Goal: Information Seeking & Learning: Learn about a topic

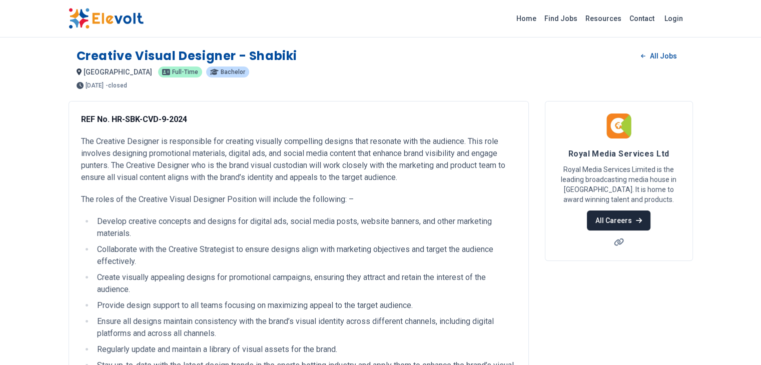
click at [650, 213] on link "All Careers" at bounding box center [619, 221] width 64 height 20
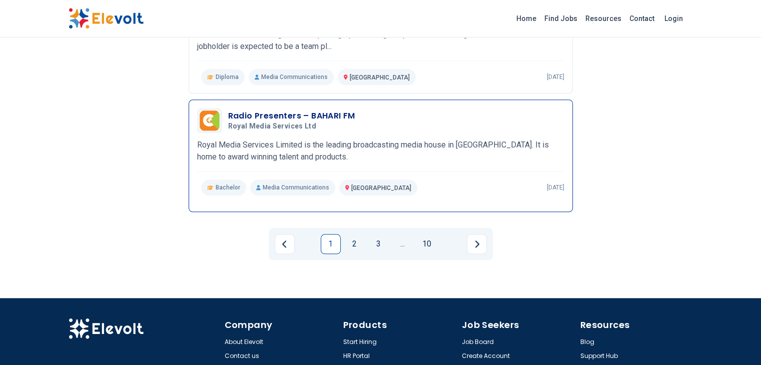
scroll to position [1151, 0]
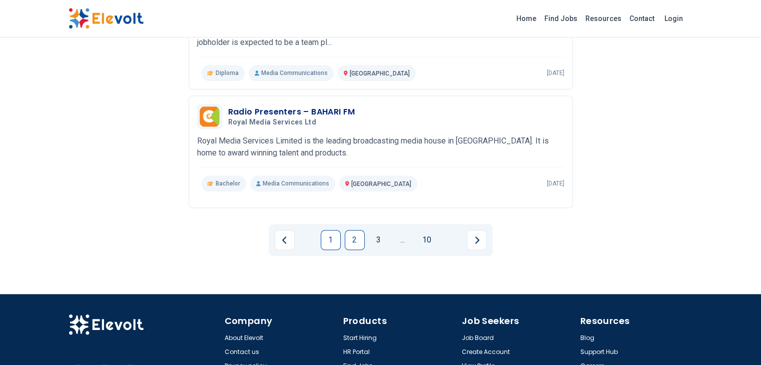
click at [355, 230] on link "2" at bounding box center [355, 240] width 20 height 20
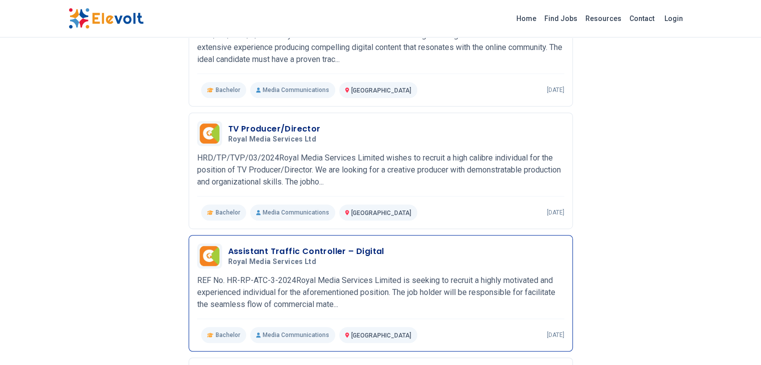
scroll to position [540, 0]
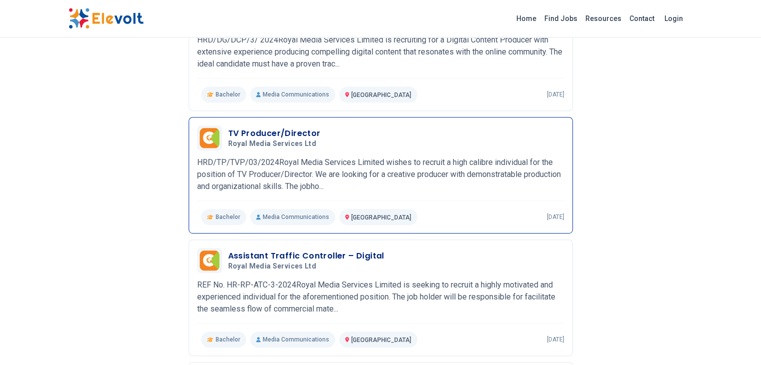
click at [390, 157] on p "HRD/TP/TVP/03/2024Royal Media Services Limited wishes to recruit a high calibre…" at bounding box center [380, 175] width 367 height 36
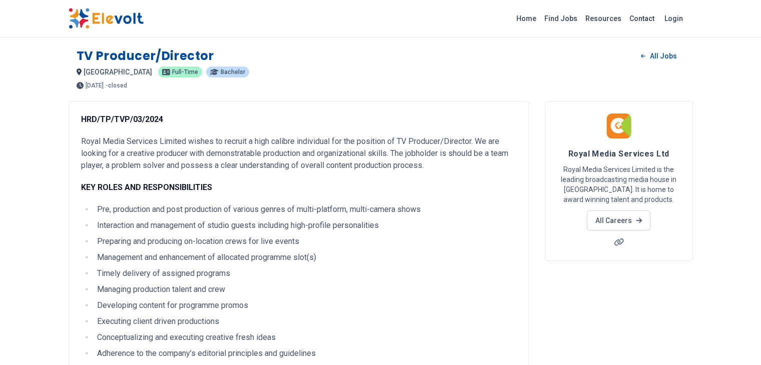
click at [69, 22] on img at bounding box center [106, 18] width 75 height 21
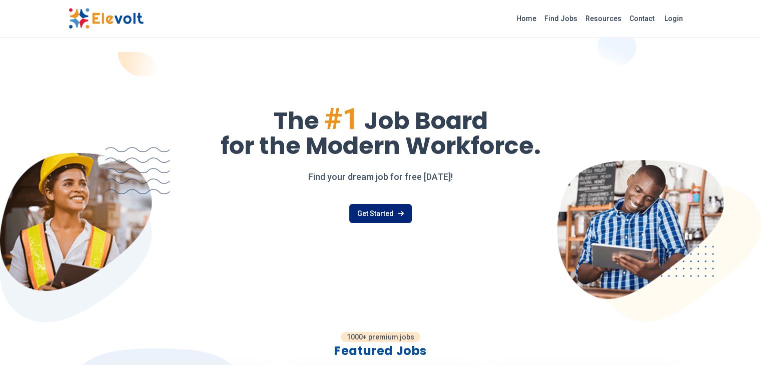
click at [373, 210] on link "Get Started" at bounding box center [380, 213] width 63 height 19
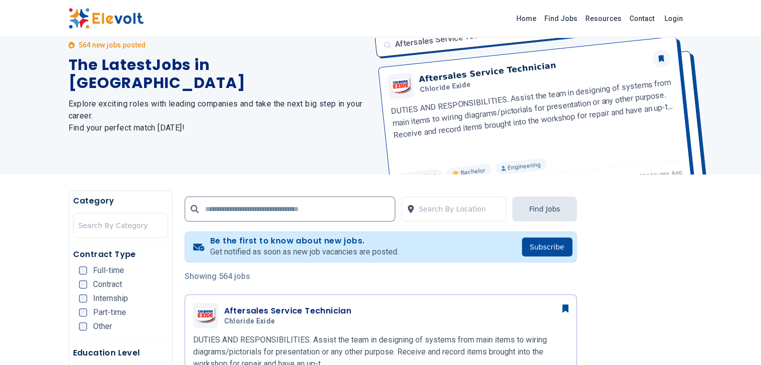
scroll to position [100, 0]
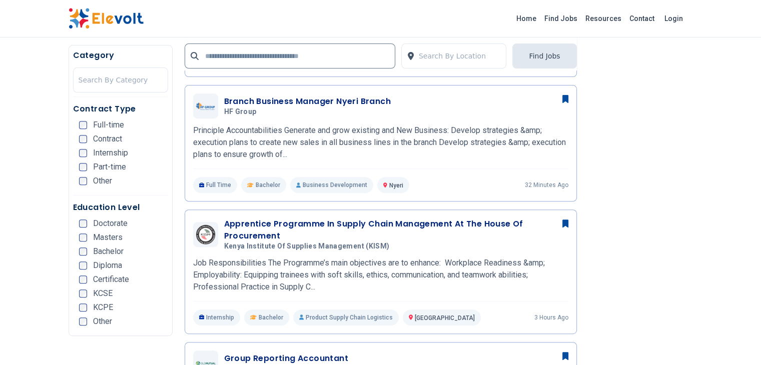
scroll to position [300, 0]
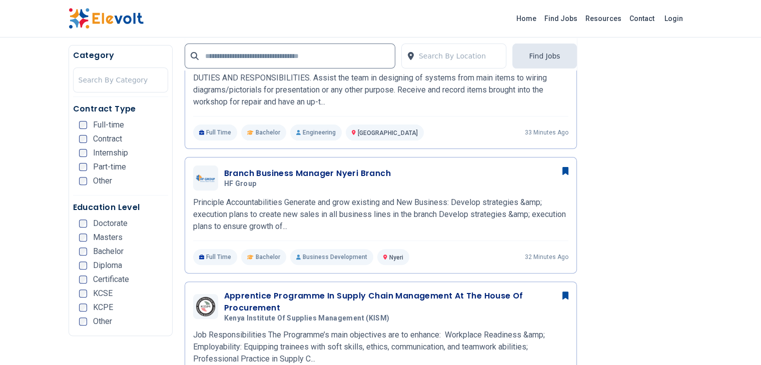
click at [79, 123] on div "Full-time" at bounding box center [101, 125] width 45 height 8
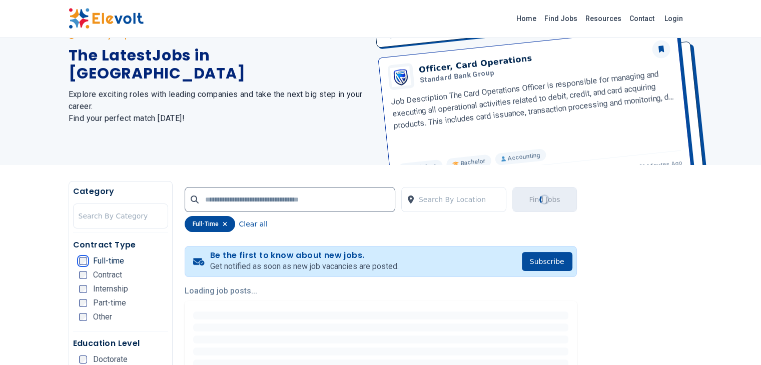
scroll to position [0, 0]
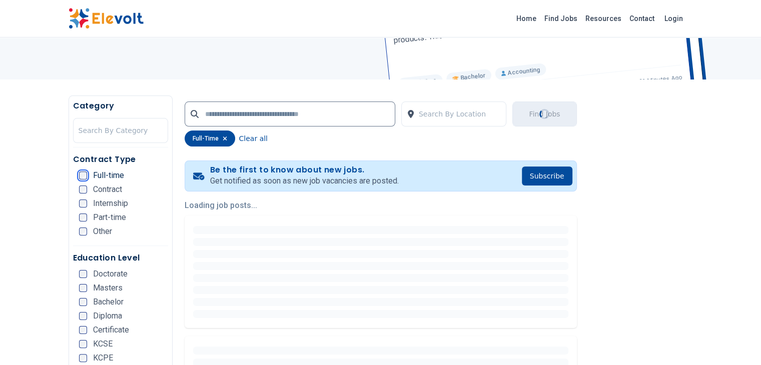
scroll to position [150, 0]
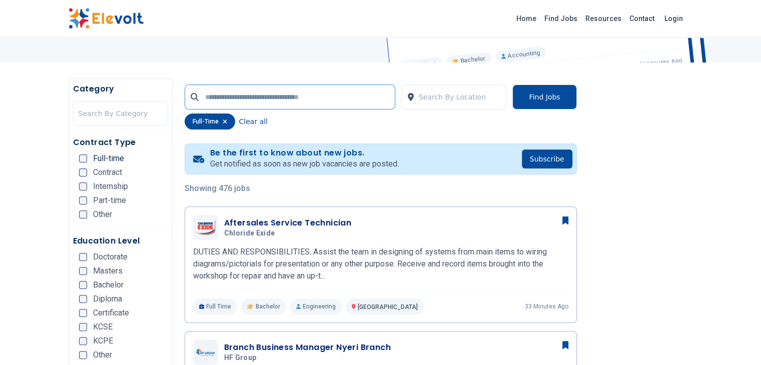
click at [297, 101] on input "text" at bounding box center [290, 97] width 211 height 25
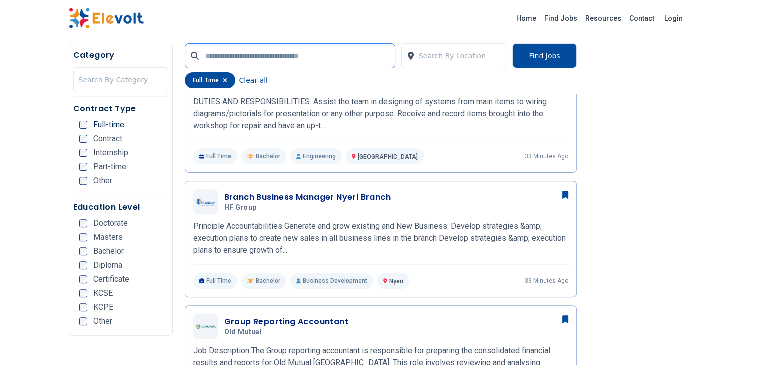
scroll to position [100, 0]
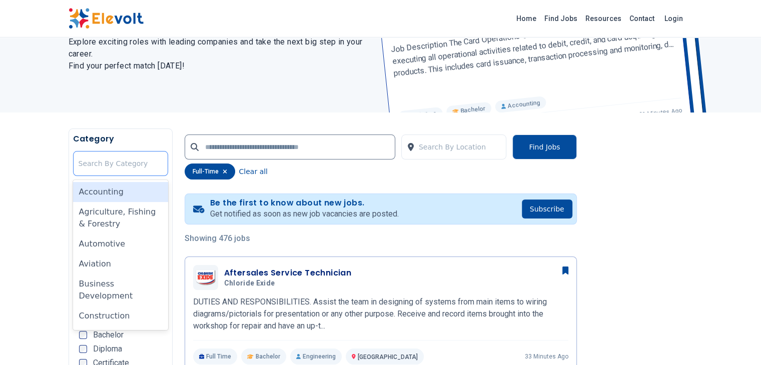
click at [88, 173] on div at bounding box center [121, 164] width 84 height 20
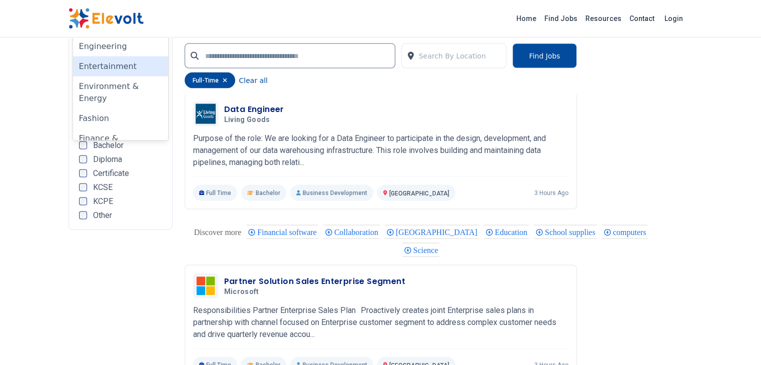
scroll to position [2152, 0]
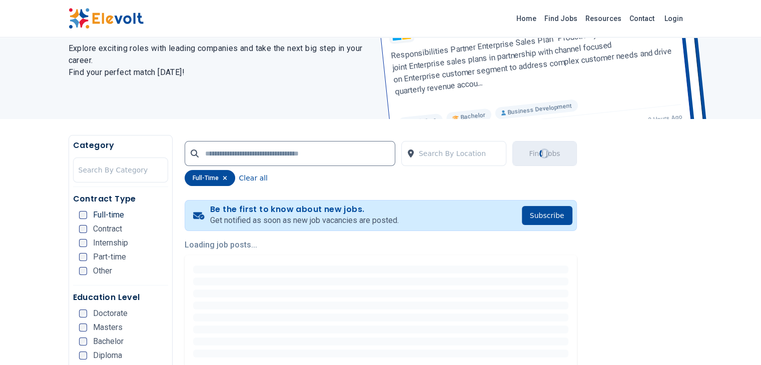
scroll to position [0, 0]
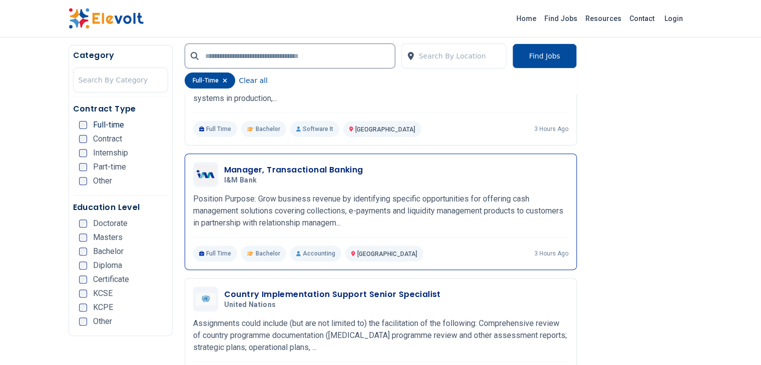
scroll to position [350, 0]
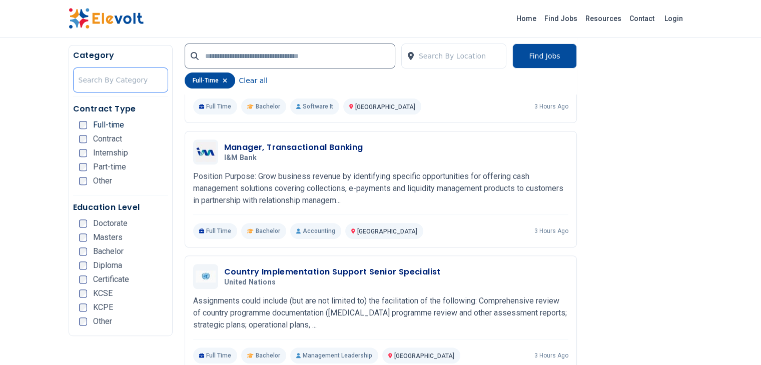
click at [89, 80] on div at bounding box center [121, 80] width 84 height 20
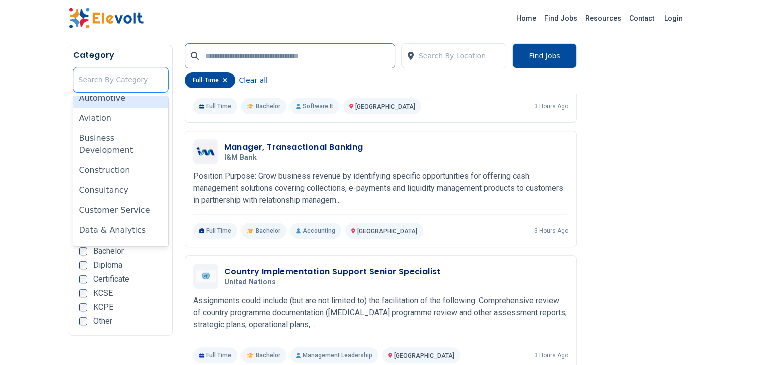
scroll to position [100, 0]
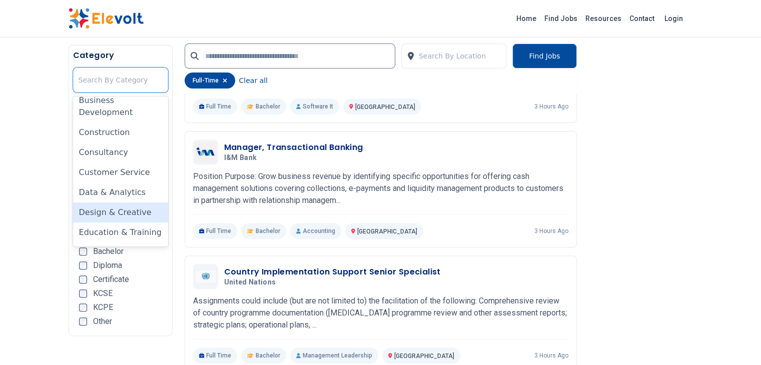
click at [73, 203] on div "Design & Creative" at bounding box center [120, 213] width 95 height 20
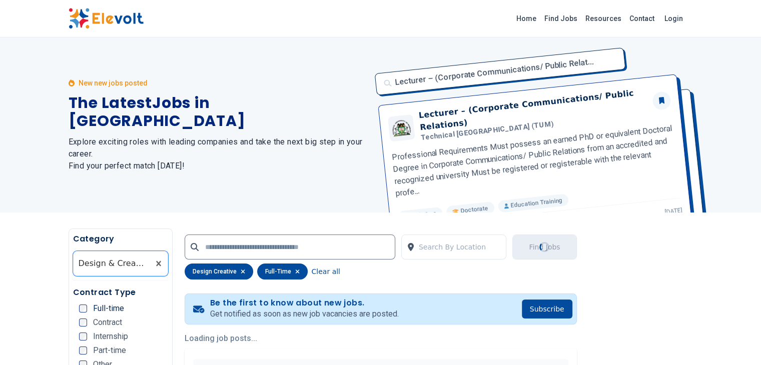
scroll to position [0, 0]
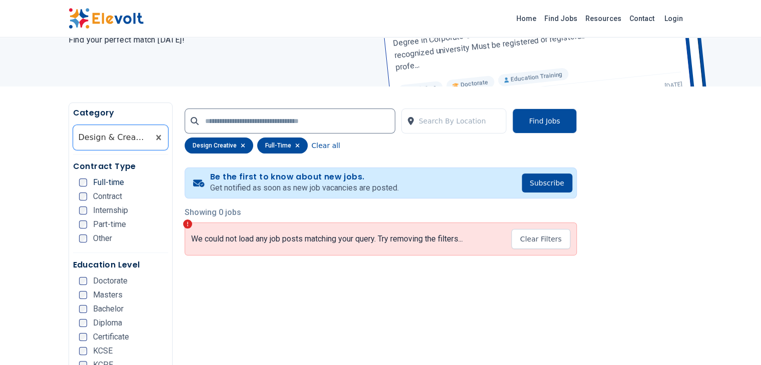
scroll to position [150, 0]
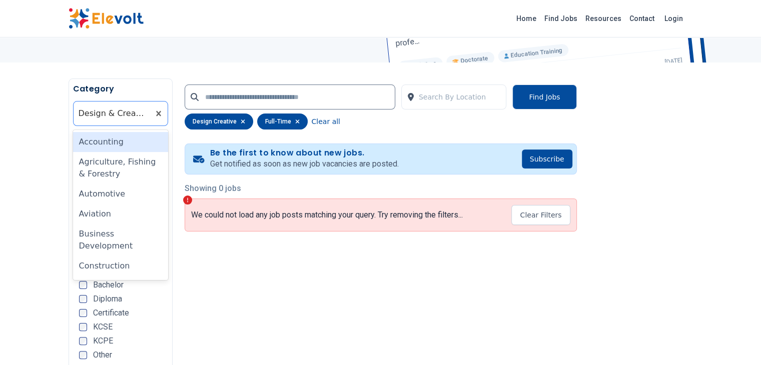
click at [83, 111] on div at bounding box center [112, 114] width 66 height 20
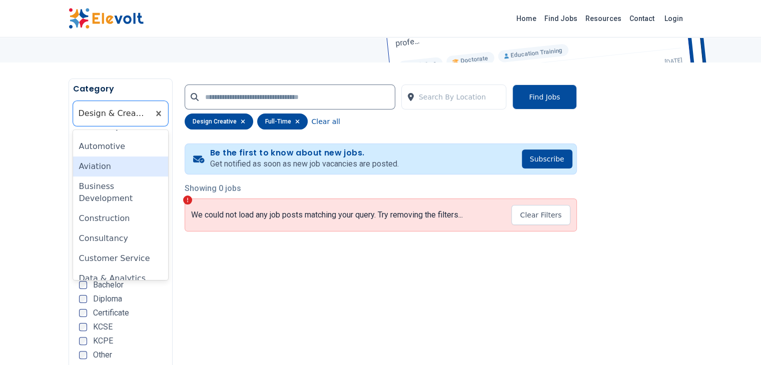
scroll to position [100, 0]
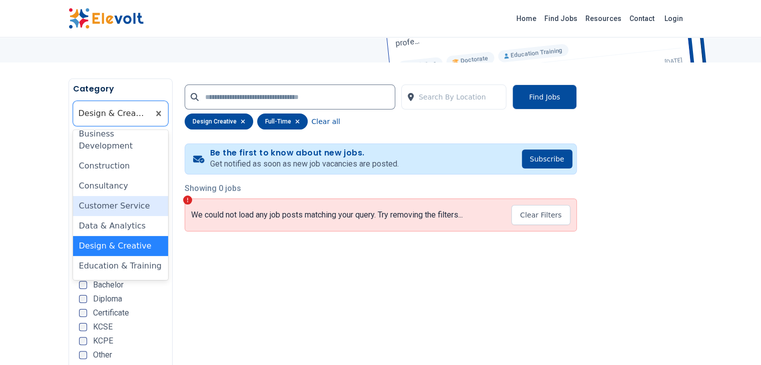
click at [73, 196] on div "Customer Service" at bounding box center [120, 206] width 95 height 20
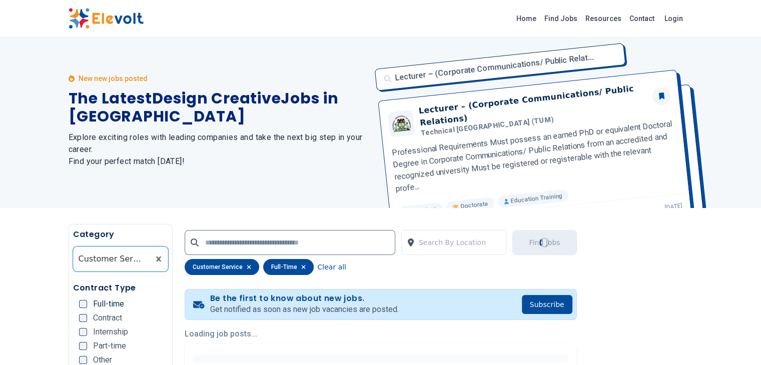
scroll to position [0, 0]
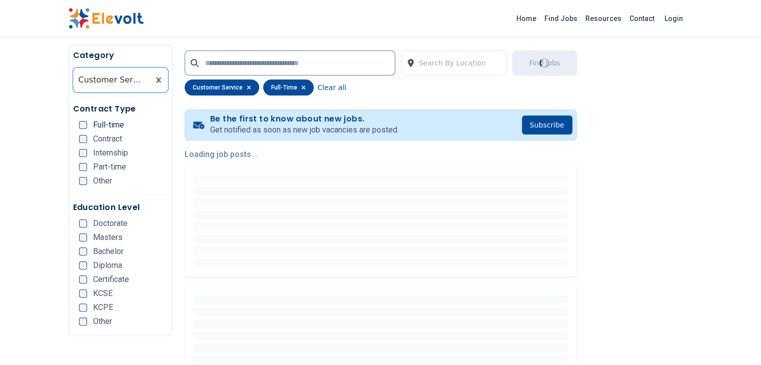
scroll to position [200, 0]
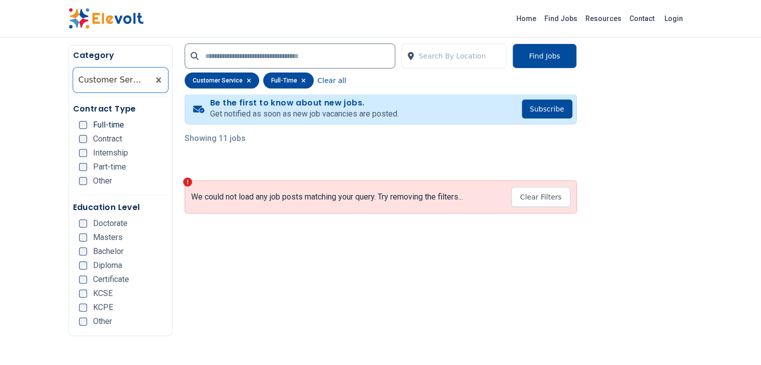
click at [193, 138] on p "Showing 11 jobs" at bounding box center [381, 139] width 392 height 12
drag, startPoint x: 166, startPoint y: 142, endPoint x: 547, endPoint y: 212, distance: 387.2
click at [185, 143] on p "Showing 11 jobs" at bounding box center [381, 139] width 392 height 12
click at [185, 139] on p "Showing 11 jobs" at bounding box center [381, 139] width 392 height 12
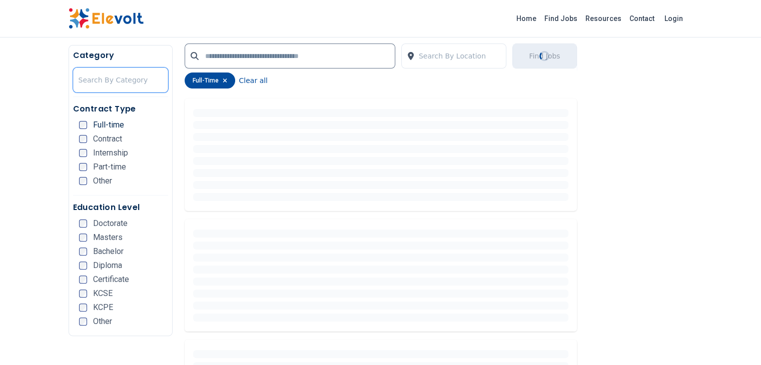
scroll to position [0, 0]
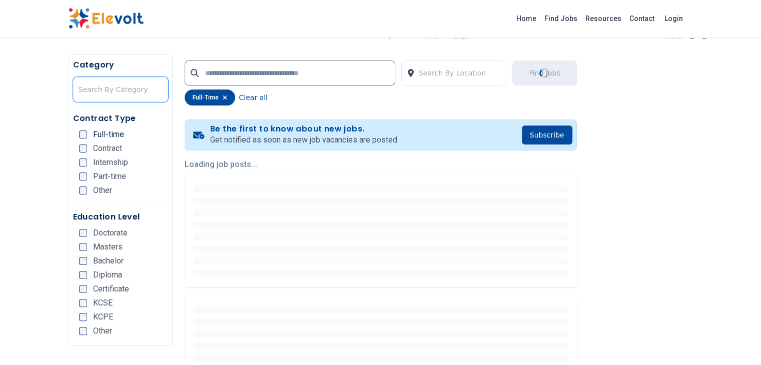
scroll to position [150, 0]
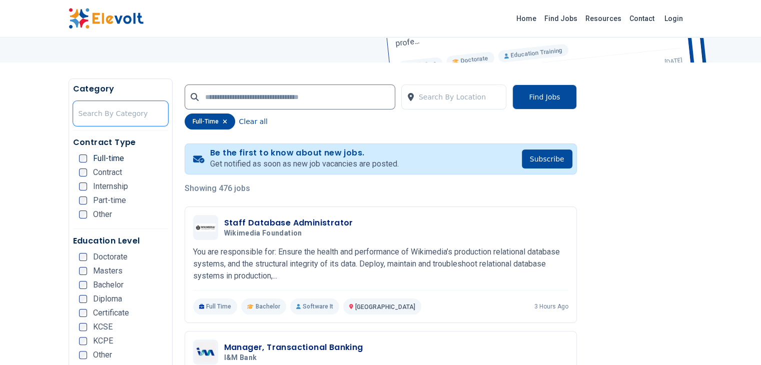
click at [474, 103] on div at bounding box center [460, 97] width 83 height 20
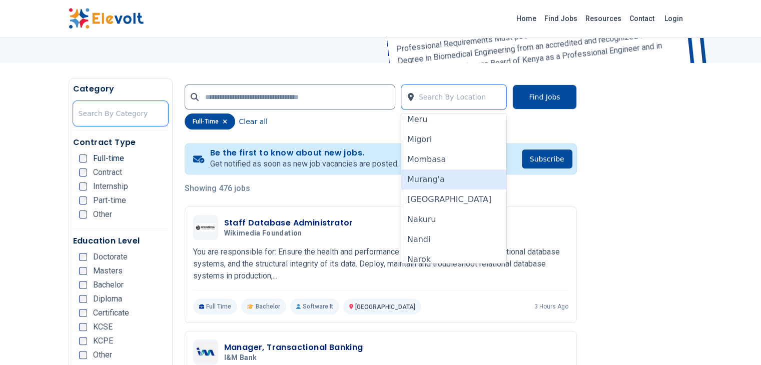
scroll to position [550, 0]
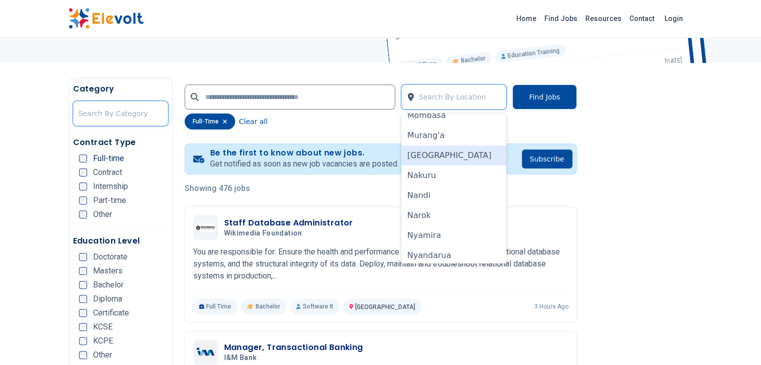
click at [446, 160] on div "[GEOGRAPHIC_DATA]" at bounding box center [454, 156] width 106 height 20
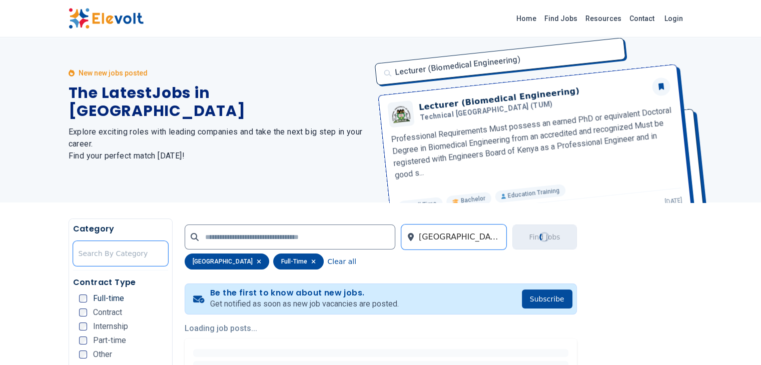
scroll to position [0, 0]
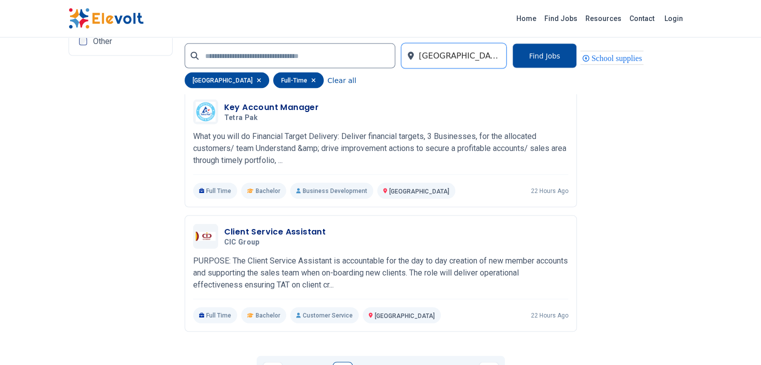
scroll to position [2052, 0]
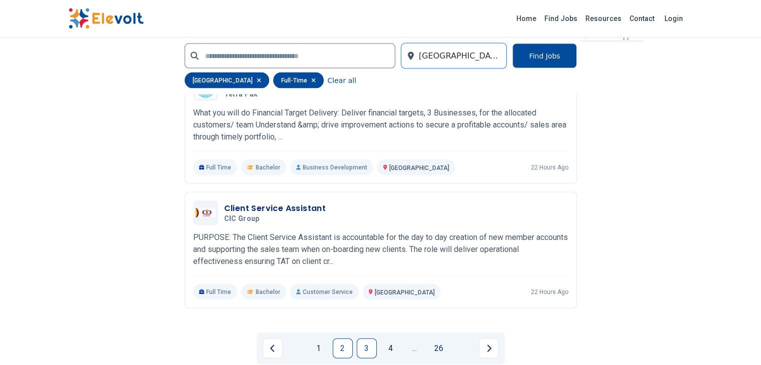
click at [367, 339] on link "3" at bounding box center [367, 349] width 20 height 20
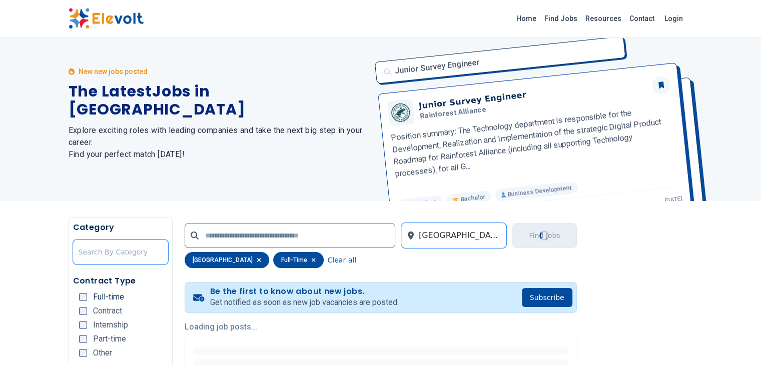
scroll to position [4, 0]
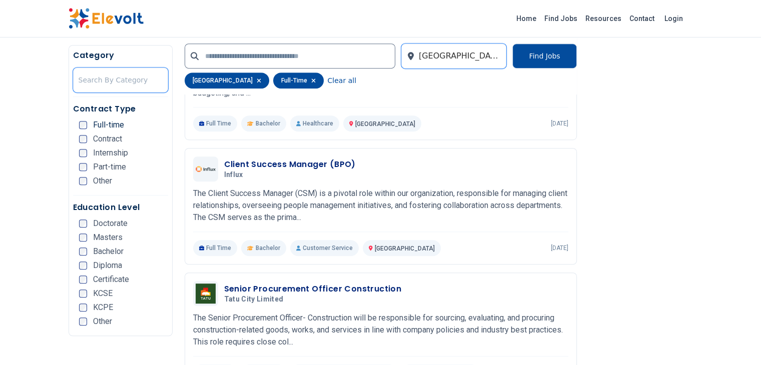
scroll to position [600, 0]
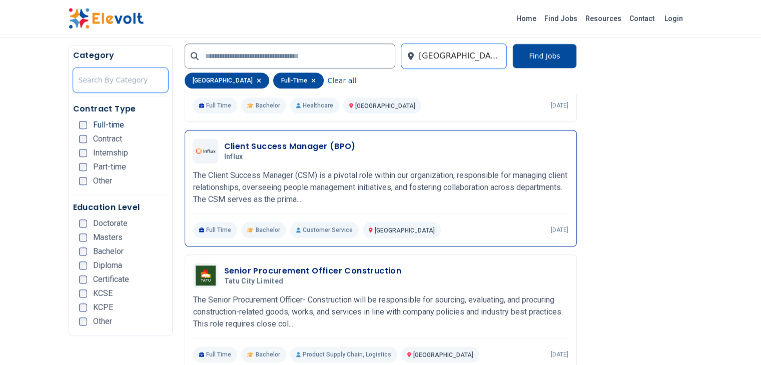
click at [340, 170] on p "The Client Success Manager (CSM) is a pivotal role within our organization, res…" at bounding box center [380, 188] width 375 height 36
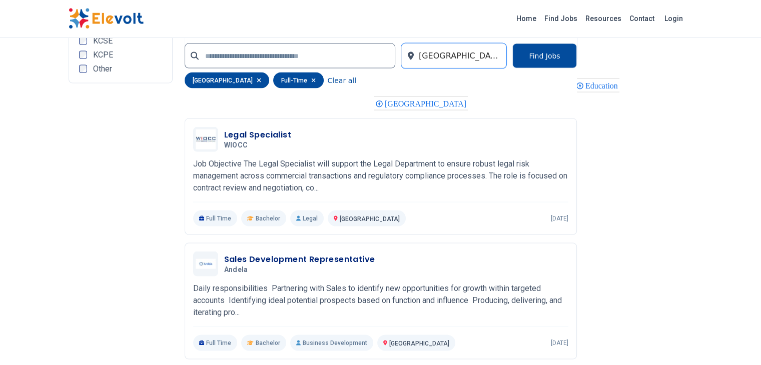
scroll to position [2002, 0]
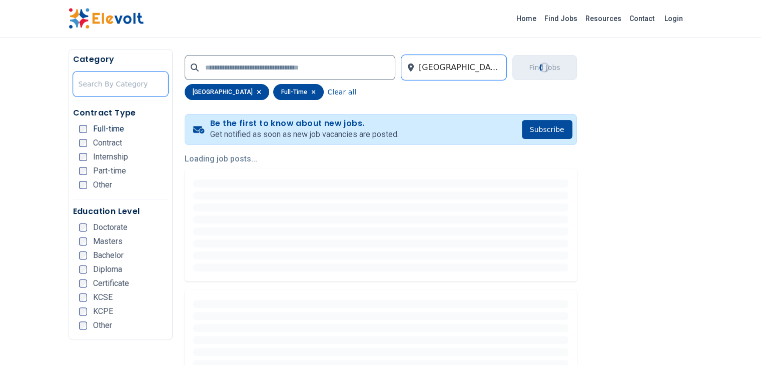
scroll to position [53, 0]
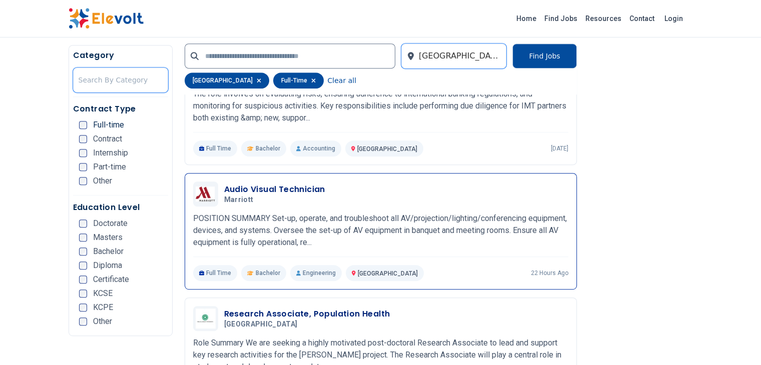
scroll to position [450, 0]
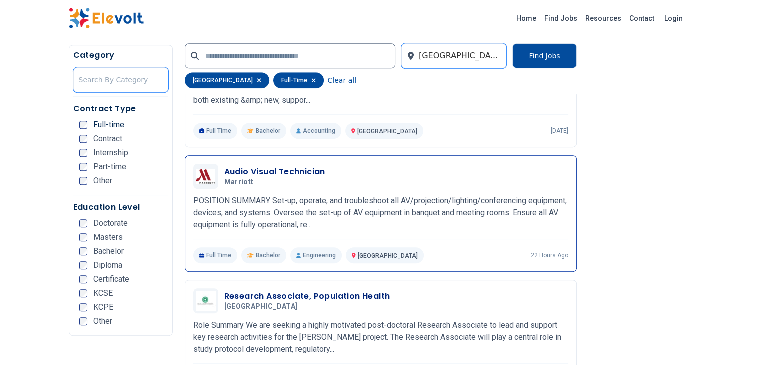
click at [302, 201] on p "POSITION SUMMARY Set-up, operate, and troubleshoot all AV/projection/lighting/c…" at bounding box center [380, 213] width 375 height 36
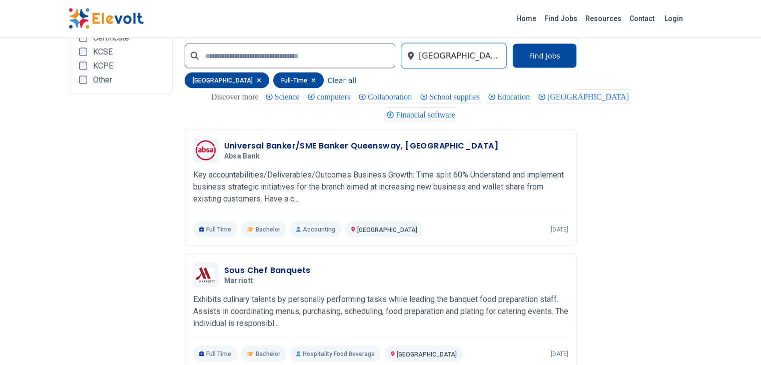
scroll to position [2052, 0]
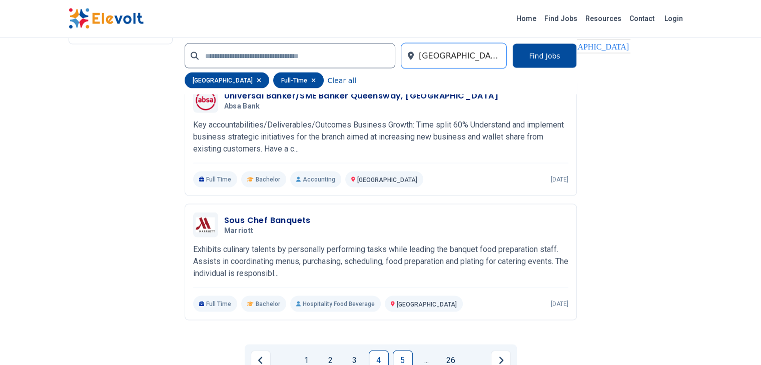
click at [407, 351] on link "5" at bounding box center [403, 361] width 20 height 20
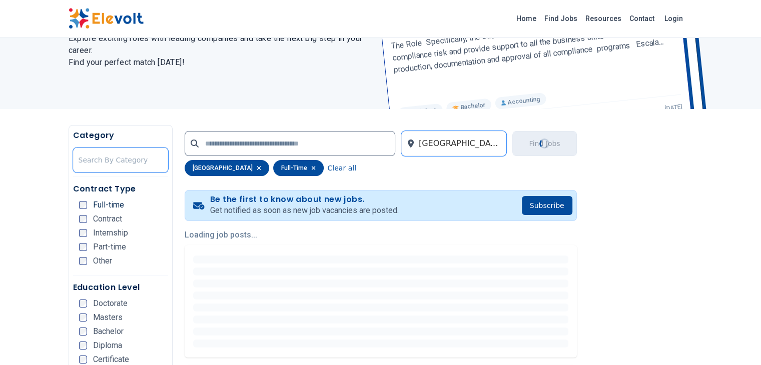
scroll to position [0, 0]
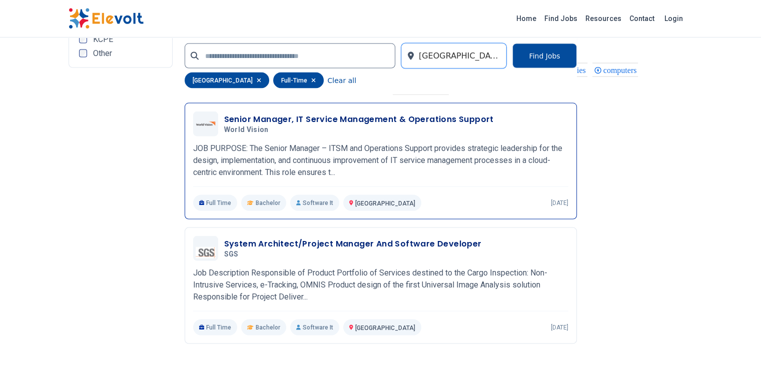
scroll to position [2052, 0]
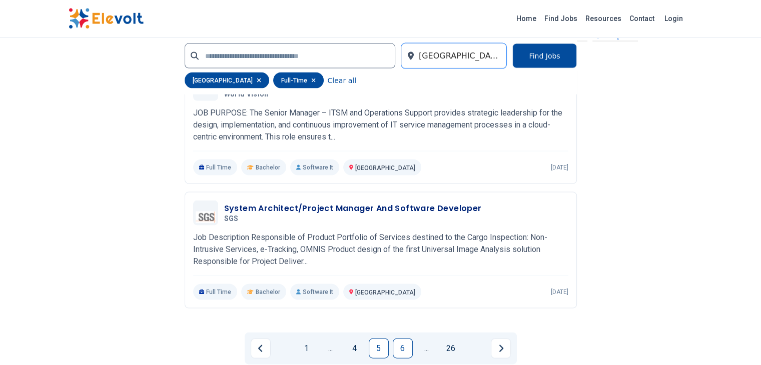
click at [409, 339] on link "6" at bounding box center [403, 349] width 20 height 20
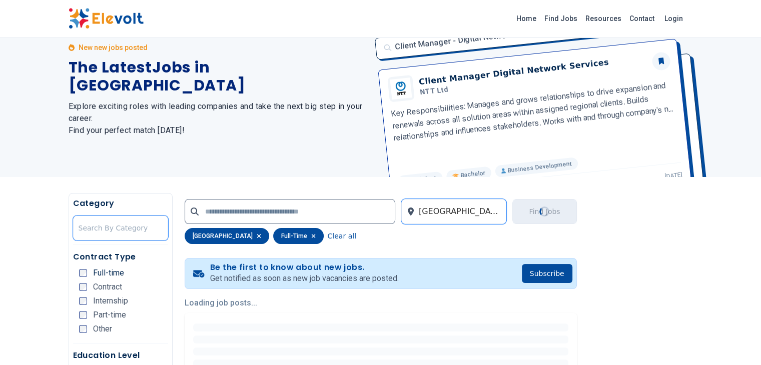
scroll to position [9, 0]
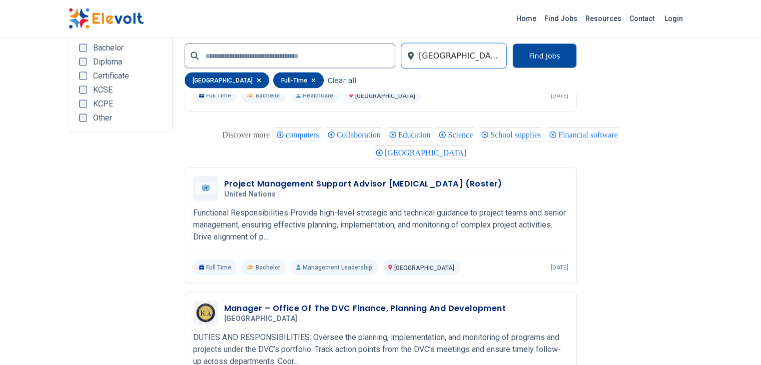
scroll to position [2052, 0]
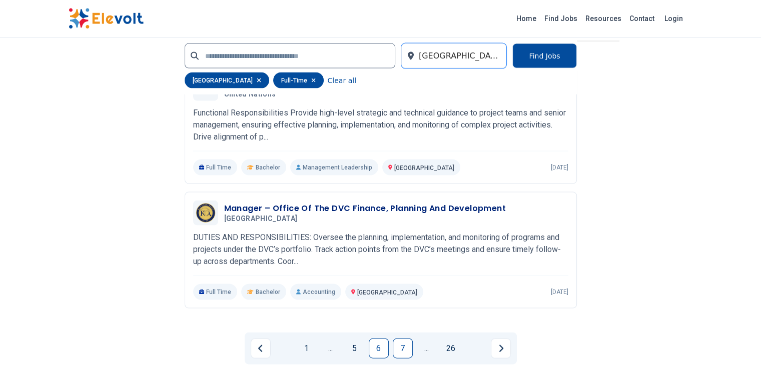
click at [399, 339] on link "7" at bounding box center [403, 349] width 20 height 20
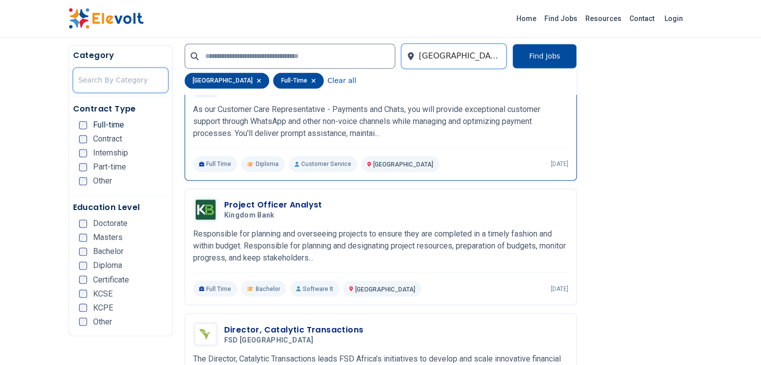
scroll to position [1651, 0]
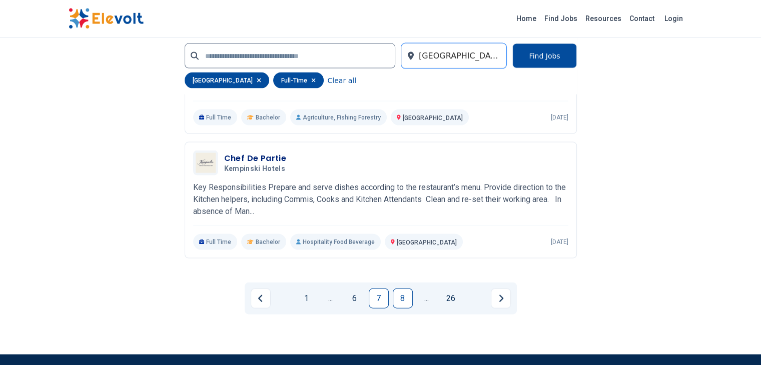
click at [399, 289] on link "8" at bounding box center [403, 299] width 20 height 20
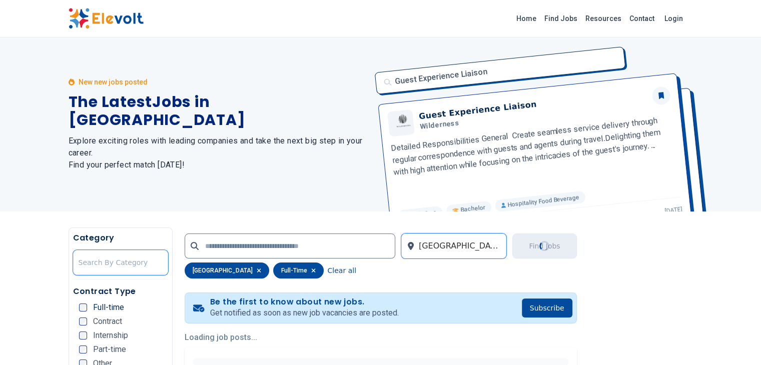
scroll to position [0, 0]
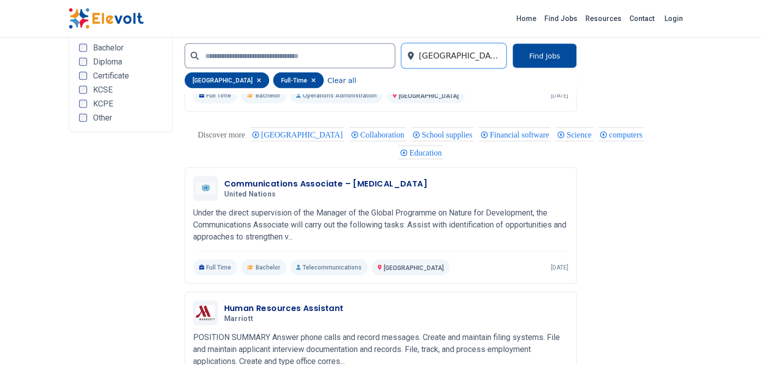
scroll to position [2002, 0]
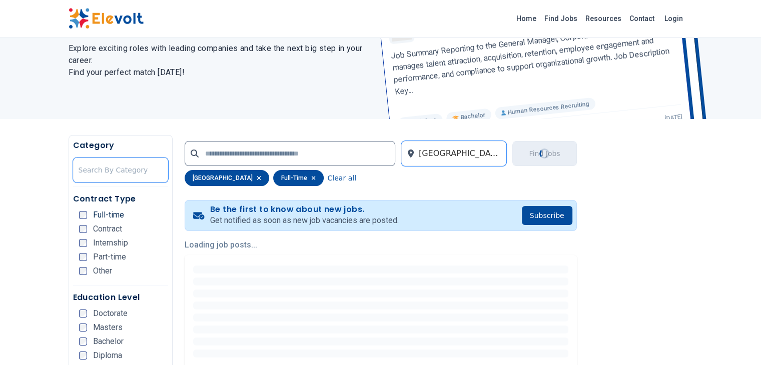
scroll to position [41, 0]
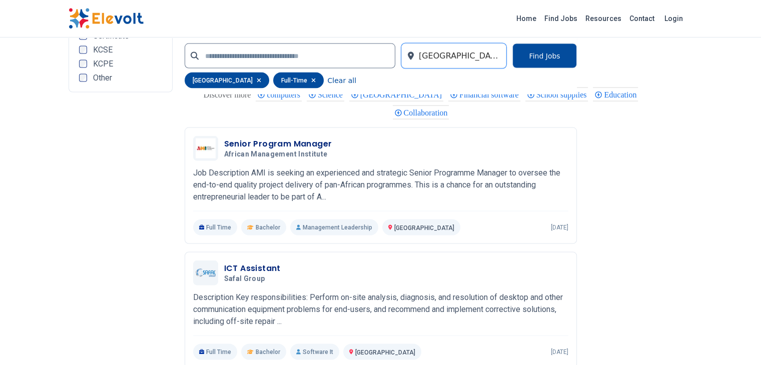
scroll to position [2052, 0]
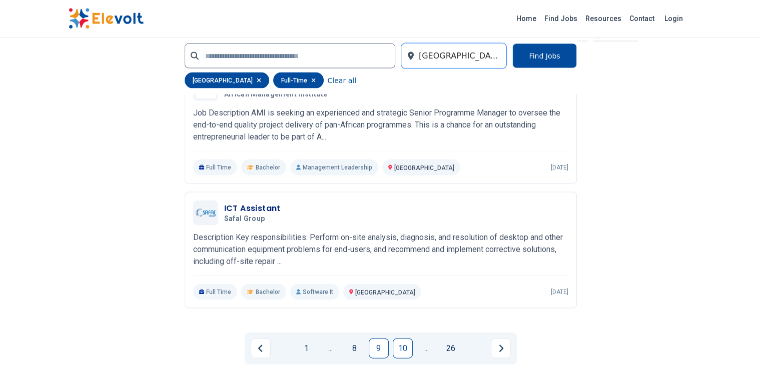
click at [403, 339] on link "10" at bounding box center [403, 349] width 20 height 20
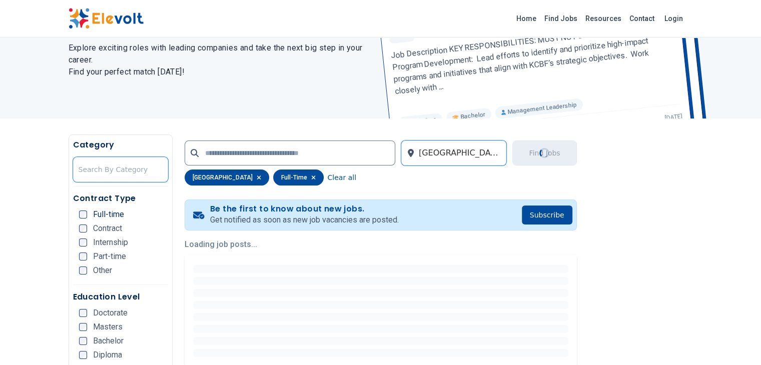
scroll to position [41, 0]
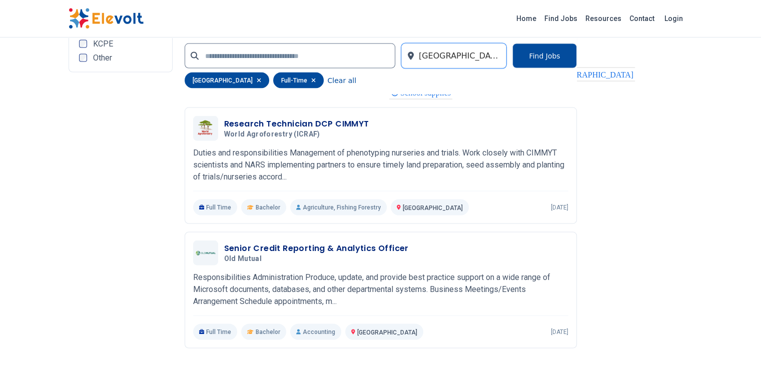
scroll to position [2052, 0]
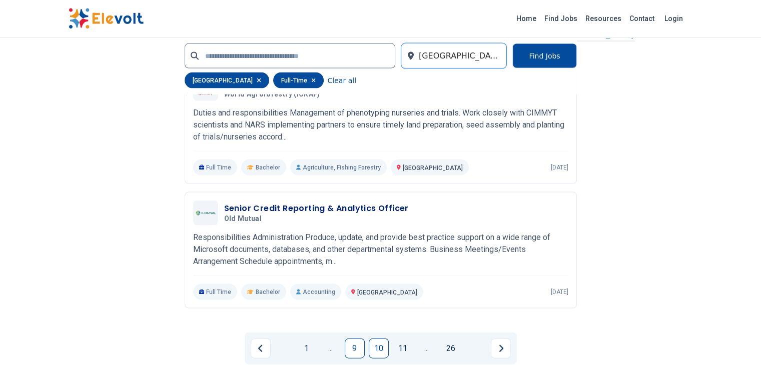
click at [357, 339] on link "9" at bounding box center [355, 349] width 20 height 20
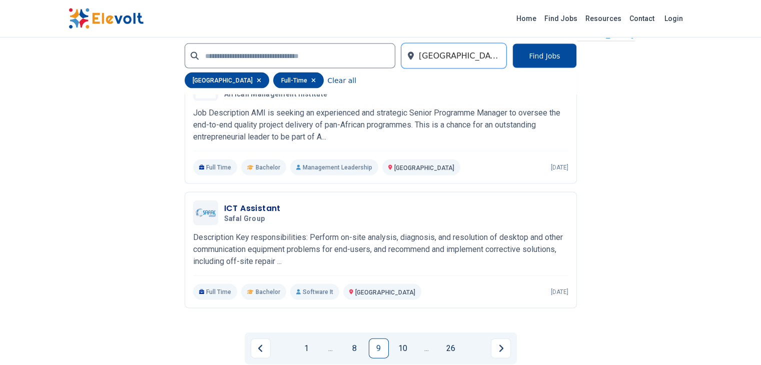
scroll to position [1563, 0]
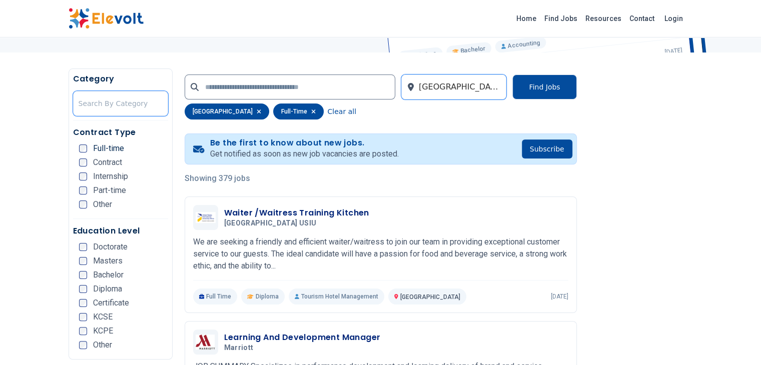
scroll to position [250, 0]
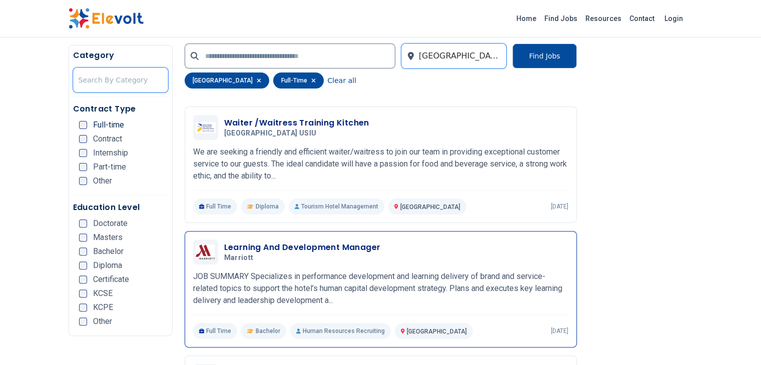
click at [265, 242] on h3 "Learning And Development Manager" at bounding box center [302, 248] width 157 height 12
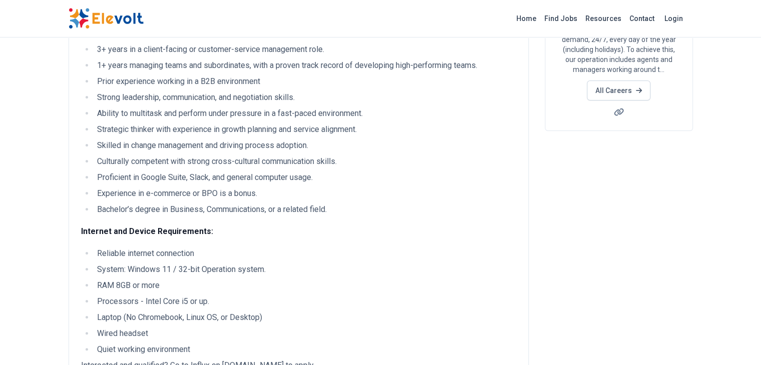
scroll to position [200, 0]
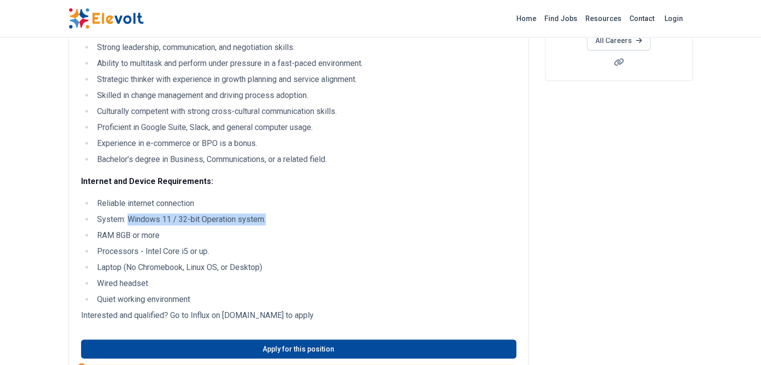
drag, startPoint x: 67, startPoint y: 219, endPoint x: 212, endPoint y: 223, distance: 144.7
click at [212, 223] on li "System: Windows 11 / 32-bit Operation system." at bounding box center [305, 220] width 422 height 12
click at [94, 235] on li "RAM 8GB or more" at bounding box center [305, 236] width 422 height 12
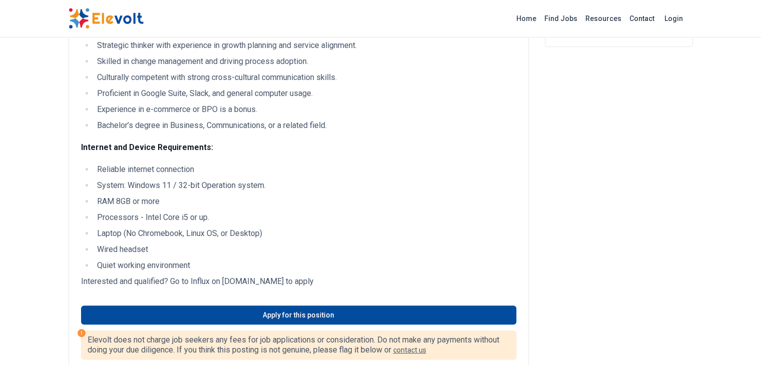
scroll to position [250, 0]
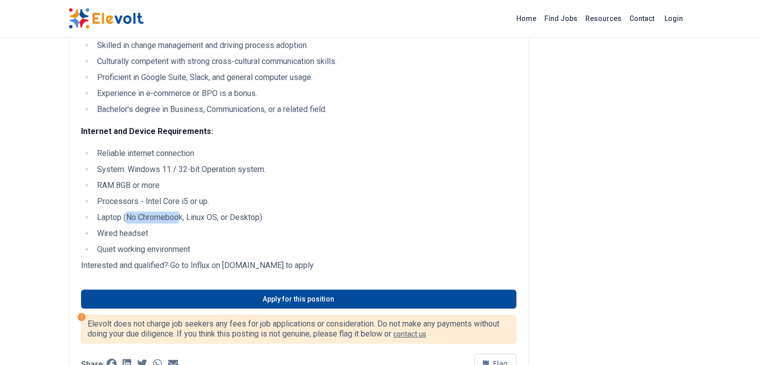
drag, startPoint x: 66, startPoint y: 219, endPoint x: 118, endPoint y: 211, distance: 52.7
click at [118, 211] on ul "Reliable internet connection System: Windows 11 / 32-bit Operation system. RAM …" at bounding box center [298, 202] width 435 height 108
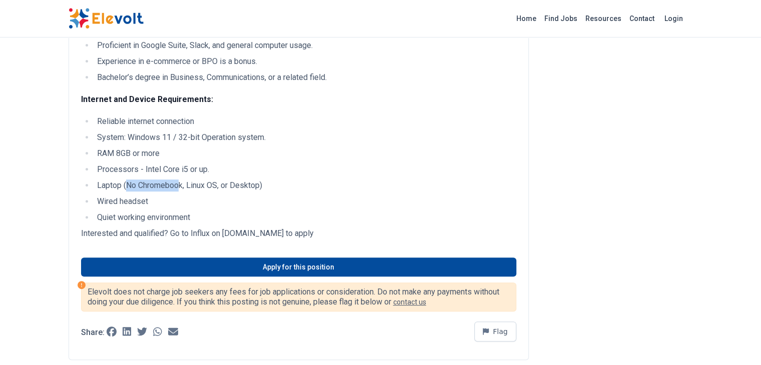
scroll to position [300, 0]
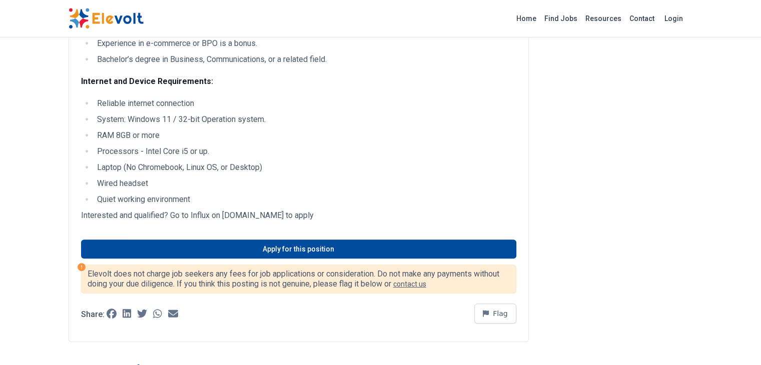
click at [262, 172] on li "Laptop (No Chromebook, Linux OS, or Desktop)" at bounding box center [305, 168] width 422 height 12
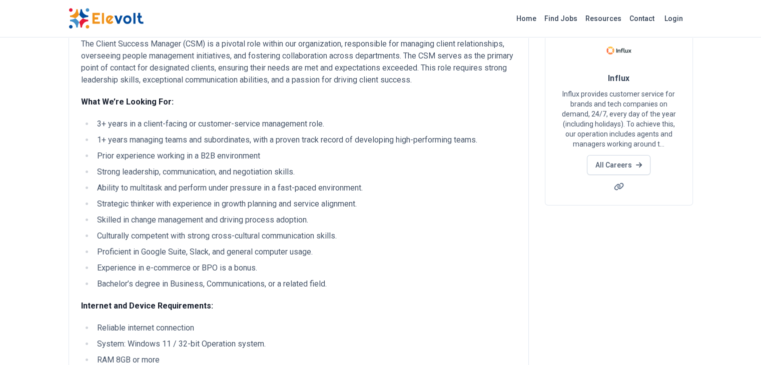
scroll to position [0, 0]
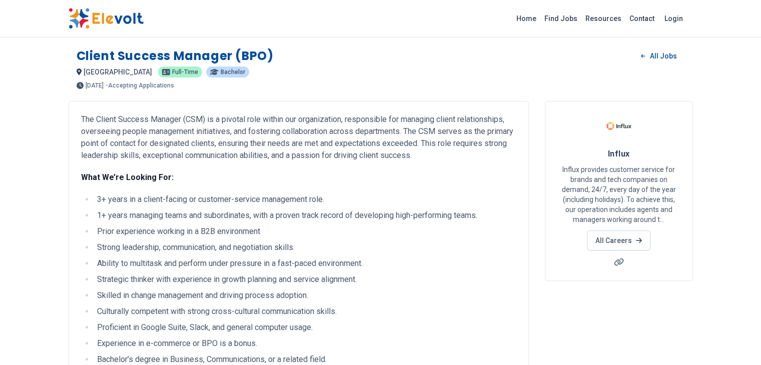
drag, startPoint x: 24, startPoint y: 0, endPoint x: 420, endPoint y: 69, distance: 402.2
click at [425, 69] on div "nairobi KE Full-time Bachelor" at bounding box center [381, 72] width 608 height 12
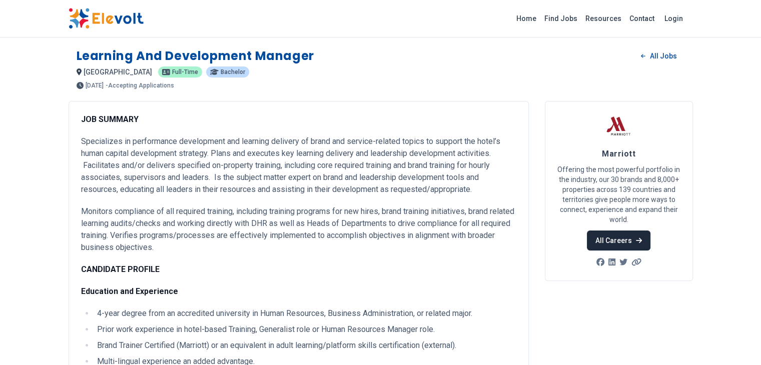
click at [650, 231] on link "All Careers" at bounding box center [619, 241] width 64 height 20
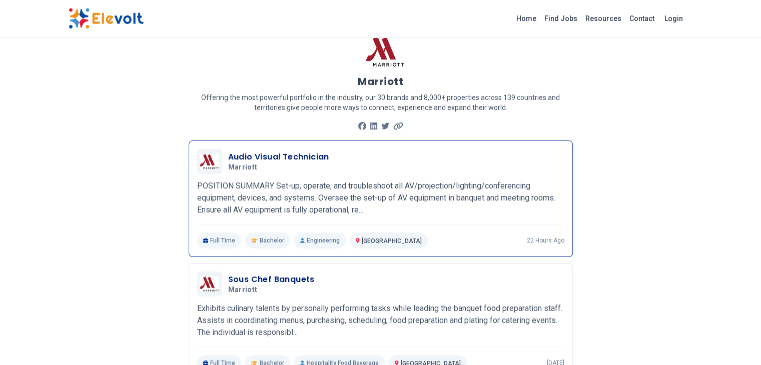
scroll to position [50, 0]
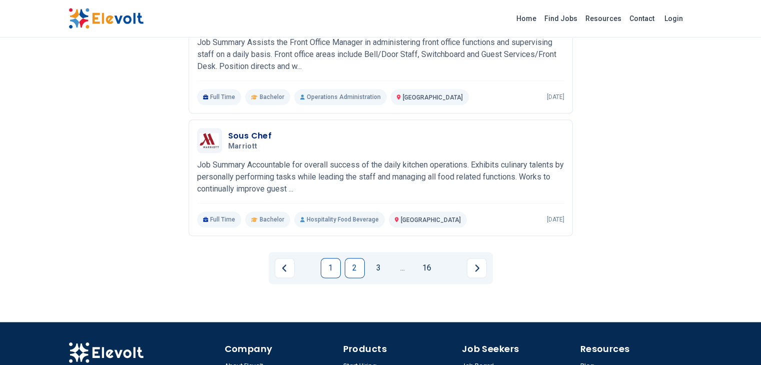
click at [356, 258] on link "2" at bounding box center [355, 268] width 20 height 20
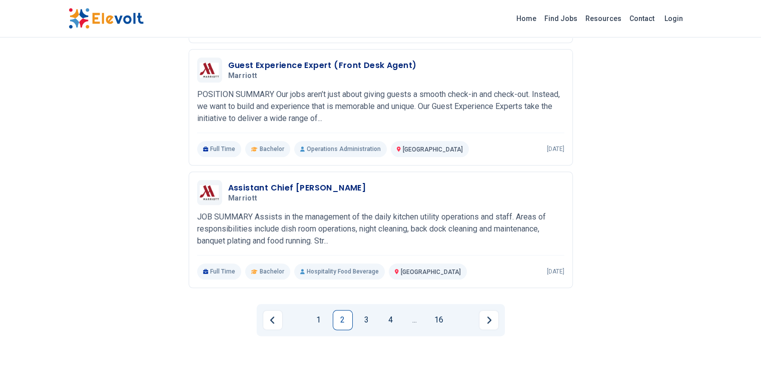
scroll to position [1101, 0]
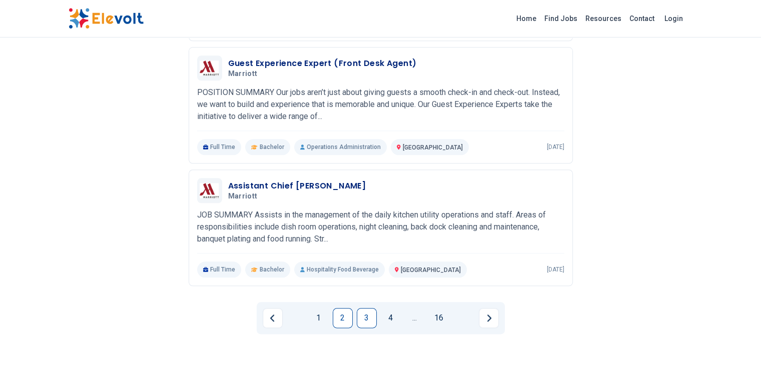
click at [367, 308] on link "3" at bounding box center [367, 318] width 20 height 20
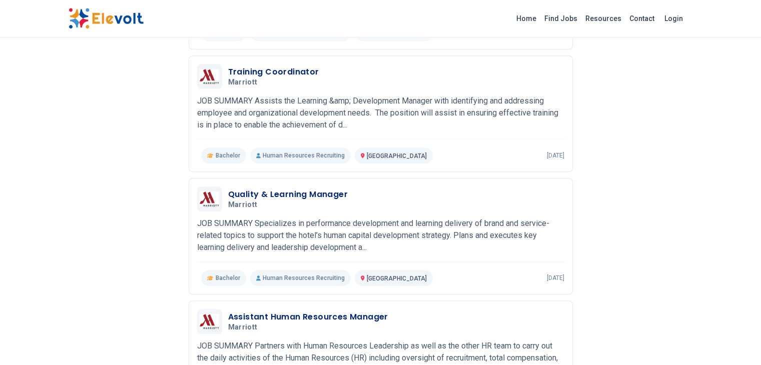
scroll to position [550, 0]
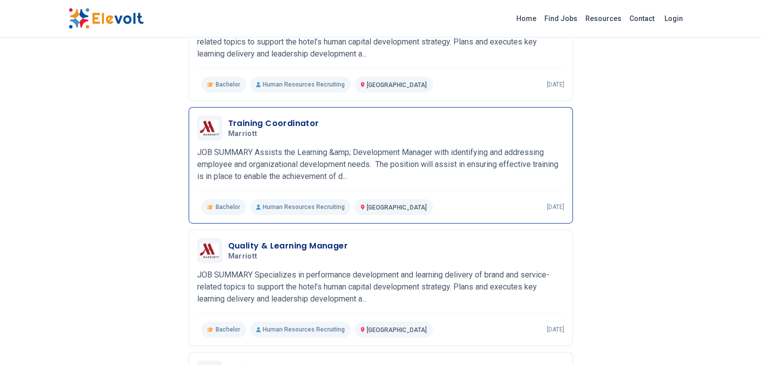
click at [334, 147] on p "JOB SUMMARY Assists the Learning &amp; Development Manager with identifying and…" at bounding box center [380, 165] width 367 height 36
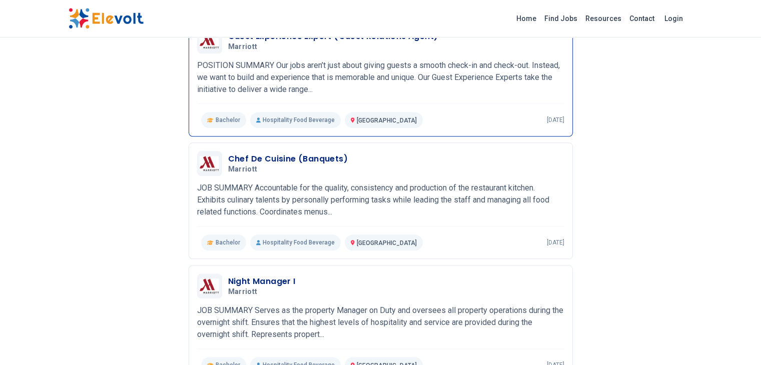
scroll to position [1101, 0]
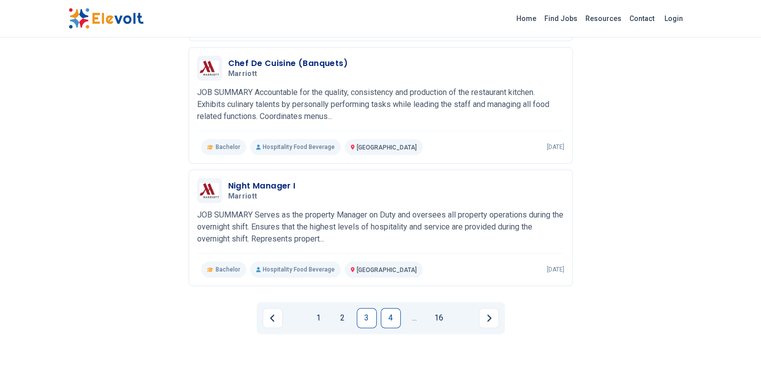
click at [384, 308] on link "4" at bounding box center [391, 318] width 20 height 20
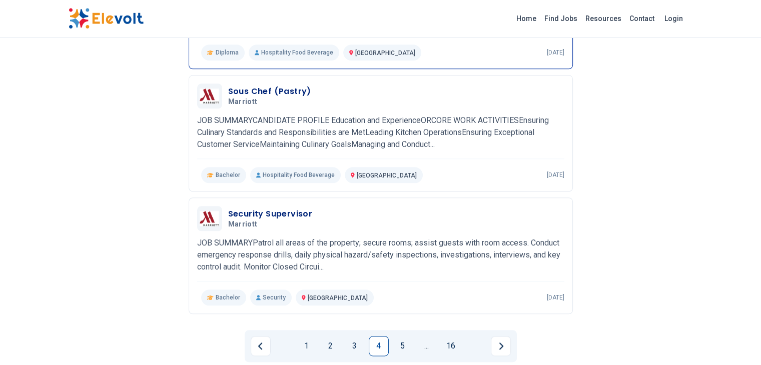
scroll to position [1091, 0]
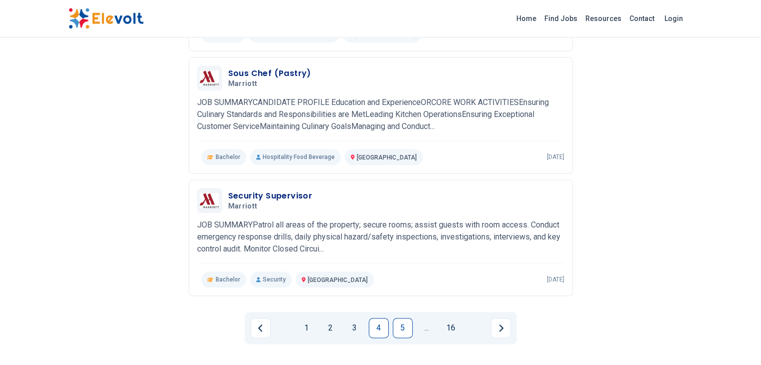
click at [397, 318] on link "5" at bounding box center [403, 328] width 20 height 20
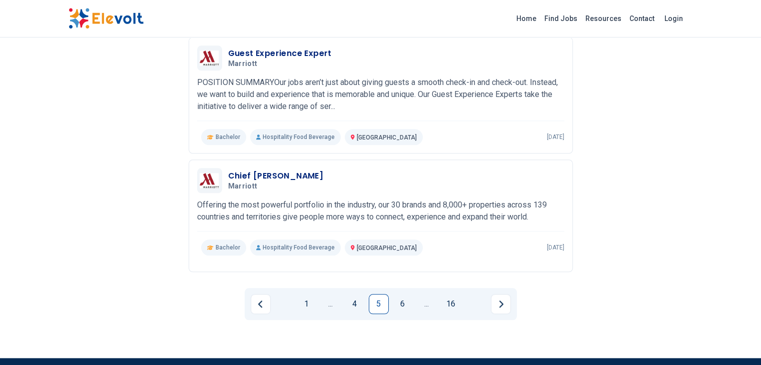
scroll to position [1101, 0]
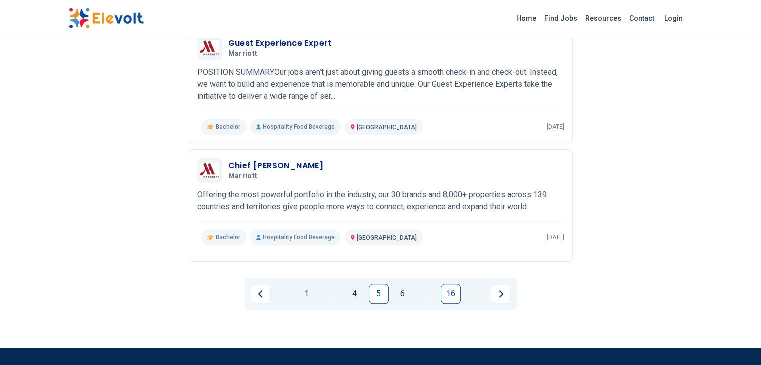
click at [452, 287] on link "16" at bounding box center [451, 294] width 20 height 20
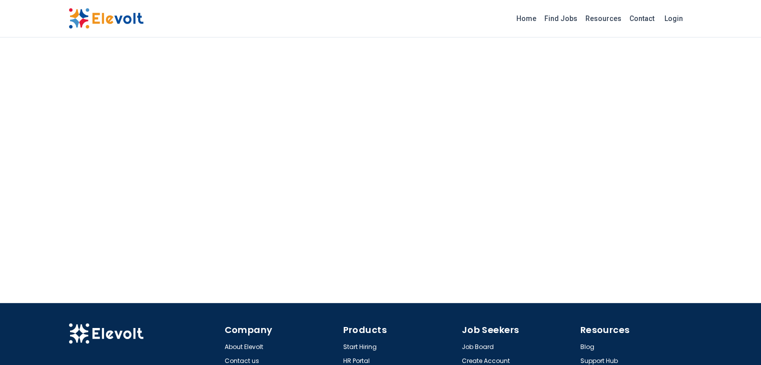
scroll to position [290, 0]
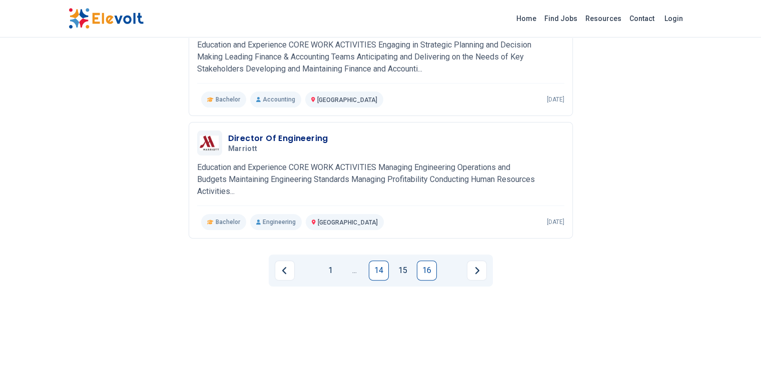
click at [373, 267] on link "14" at bounding box center [379, 271] width 20 height 20
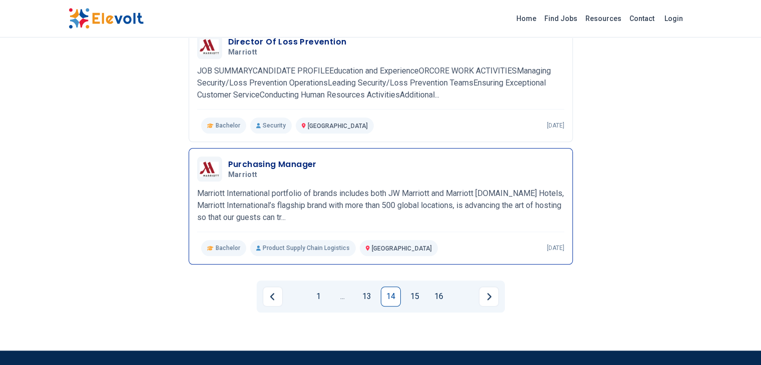
scroll to position [1123, 0]
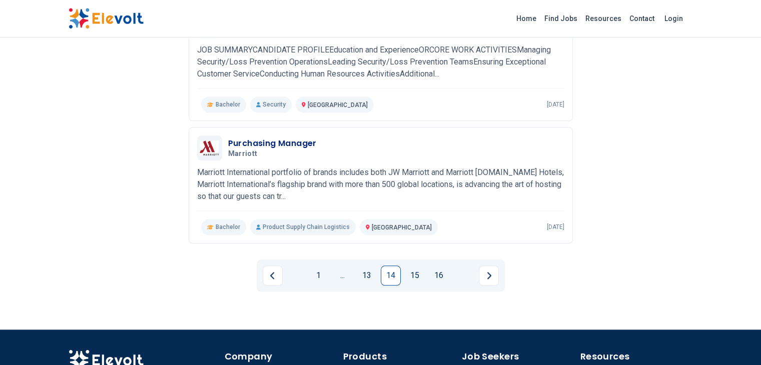
click at [342, 271] on link "..." at bounding box center [343, 276] width 20 height 20
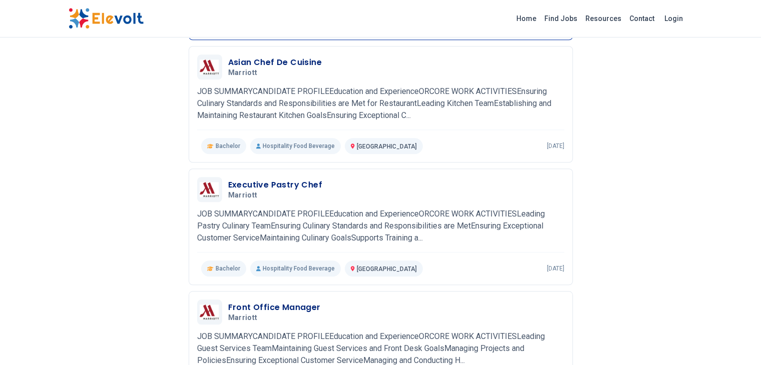
scroll to position [1091, 0]
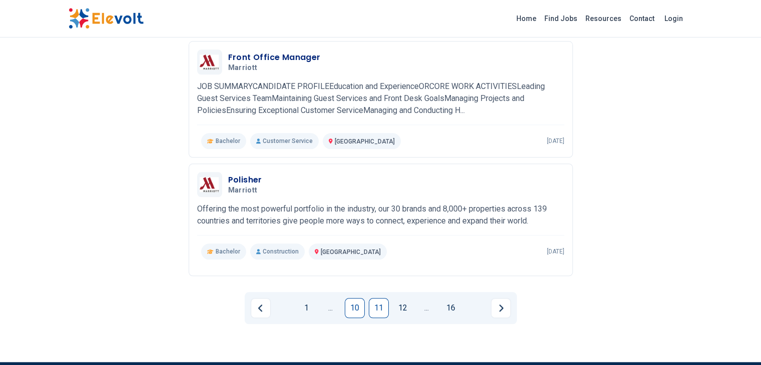
click at [354, 303] on link "10" at bounding box center [355, 308] width 20 height 20
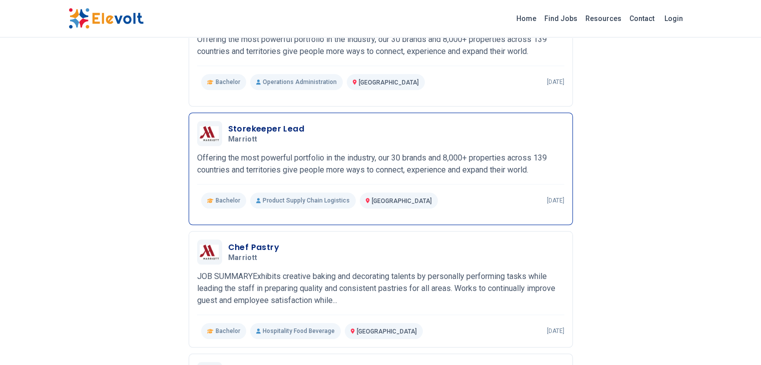
scroll to position [1051, 0]
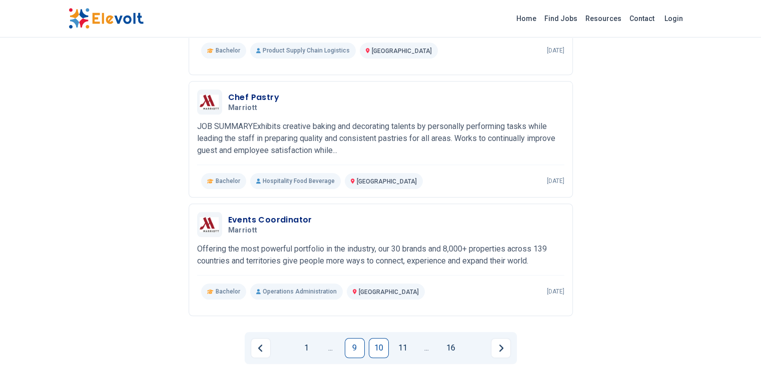
click at [356, 338] on link "9" at bounding box center [355, 348] width 20 height 20
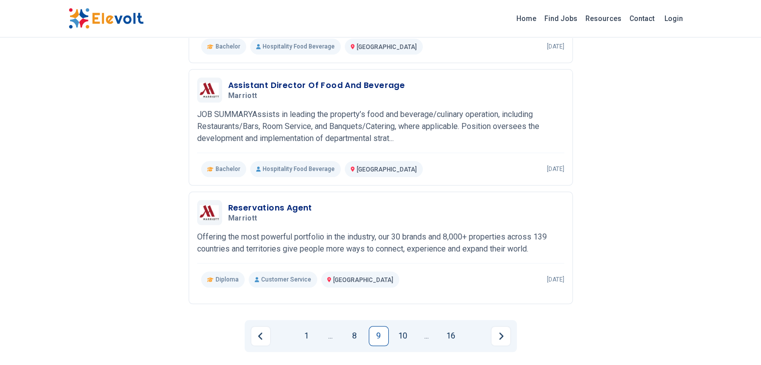
scroll to position [1141, 0]
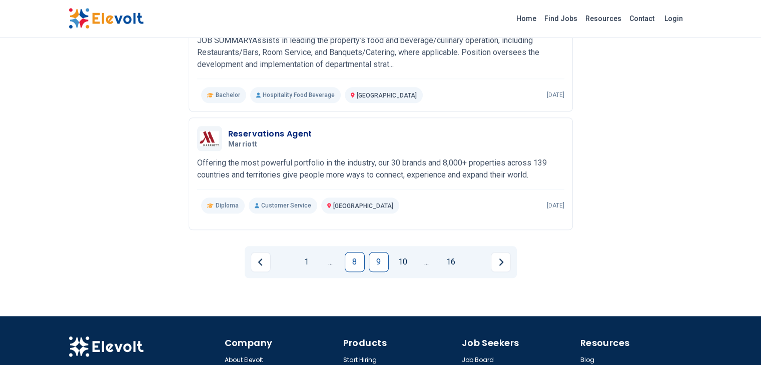
click at [350, 253] on link "8" at bounding box center [355, 262] width 20 height 20
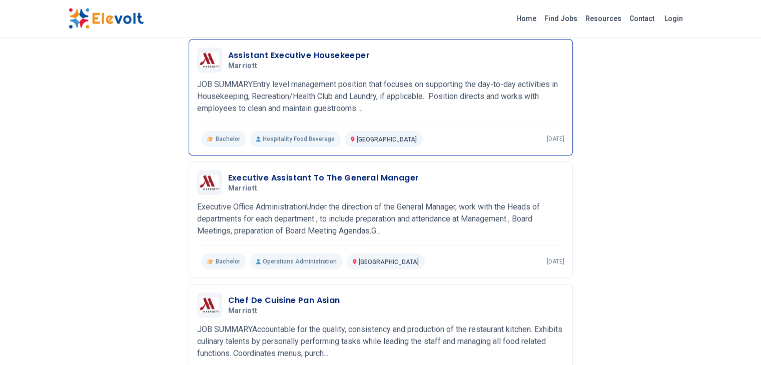
scroll to position [751, 0]
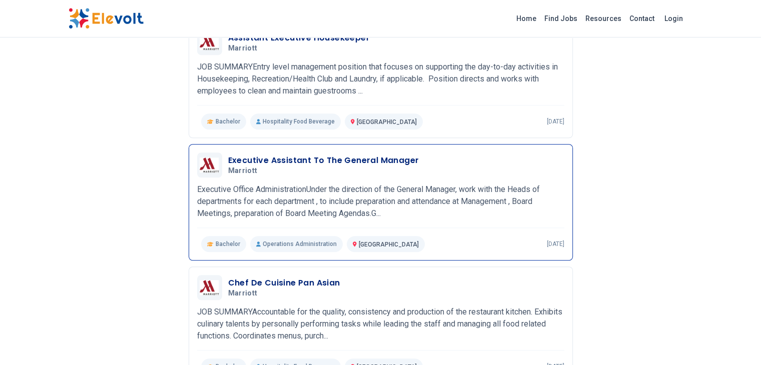
click at [266, 184] on p "Executive Office AdministrationUnder the direction of the General Manager, work…" at bounding box center [380, 202] width 367 height 36
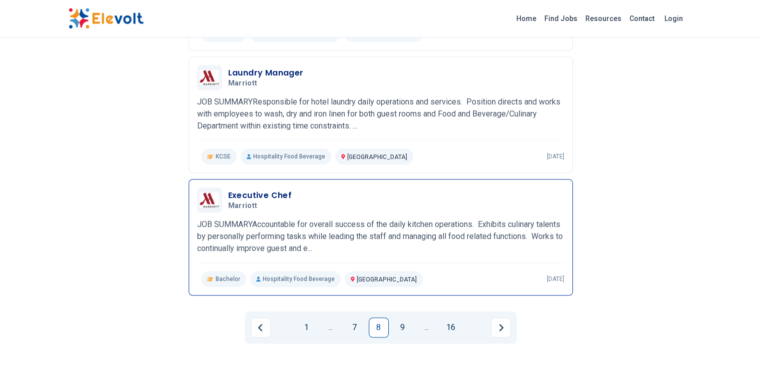
scroll to position [1101, 0]
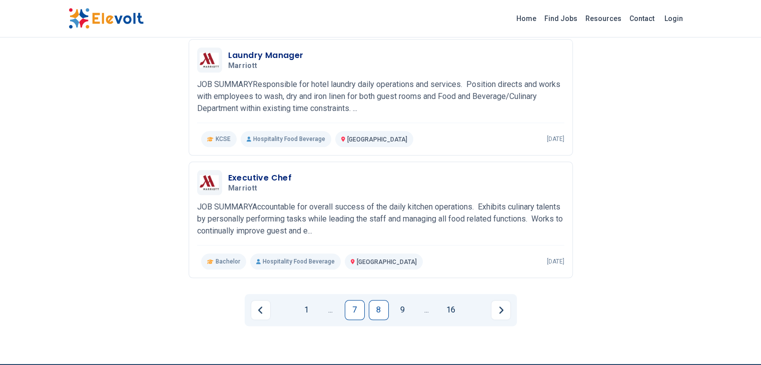
click at [355, 300] on link "7" at bounding box center [355, 310] width 20 height 20
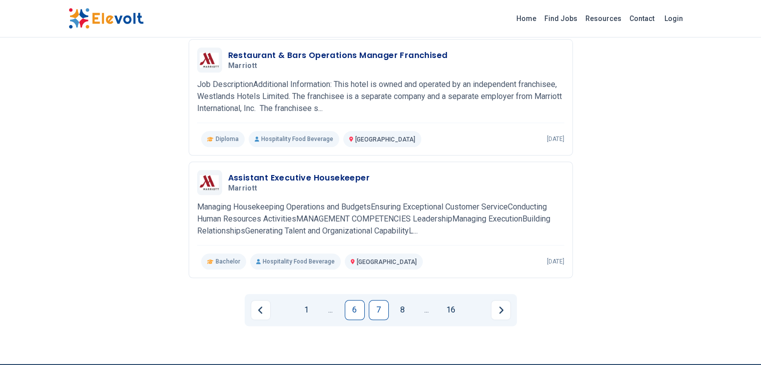
click at [356, 309] on link "6" at bounding box center [355, 310] width 20 height 20
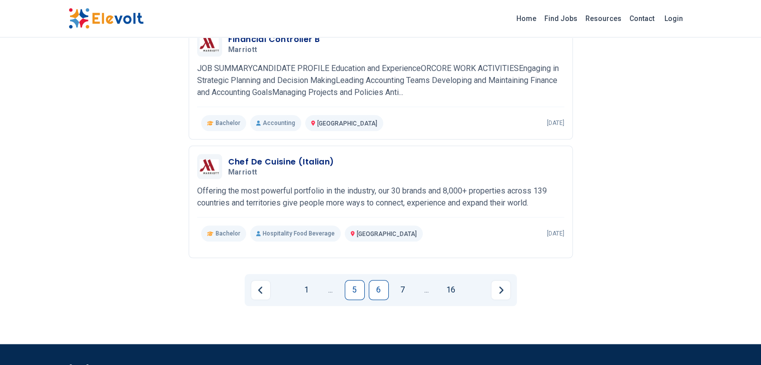
click at [356, 281] on link "5" at bounding box center [355, 290] width 20 height 20
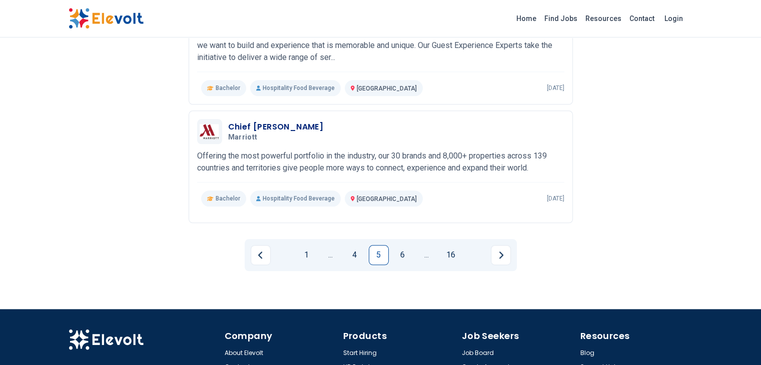
scroll to position [1141, 0]
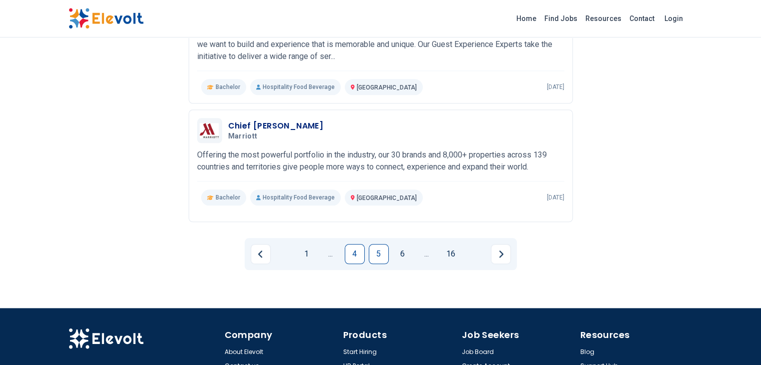
click at [354, 246] on link "4" at bounding box center [355, 254] width 20 height 20
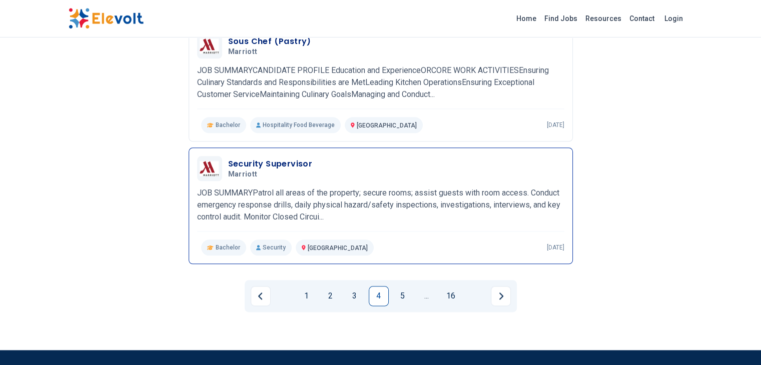
scroll to position [1151, 0]
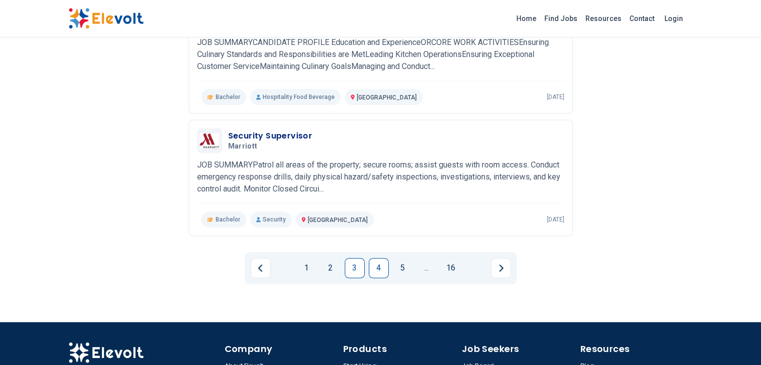
click at [361, 258] on link "3" at bounding box center [355, 268] width 20 height 20
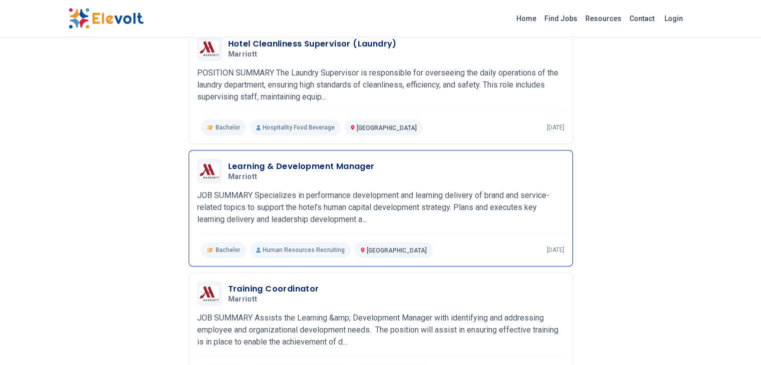
scroll to position [400, 0]
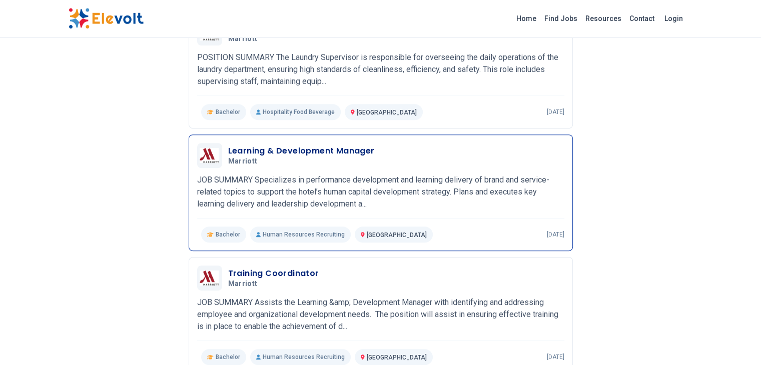
click at [328, 164] on div "Learning & Development Manager Marriott 06/10/2025 07/10/2025 Nairobi KE JOB SU…" at bounding box center [380, 193] width 367 height 100
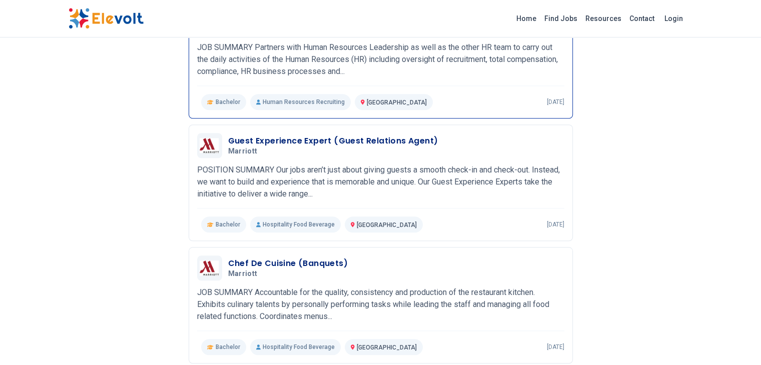
scroll to position [1151, 0]
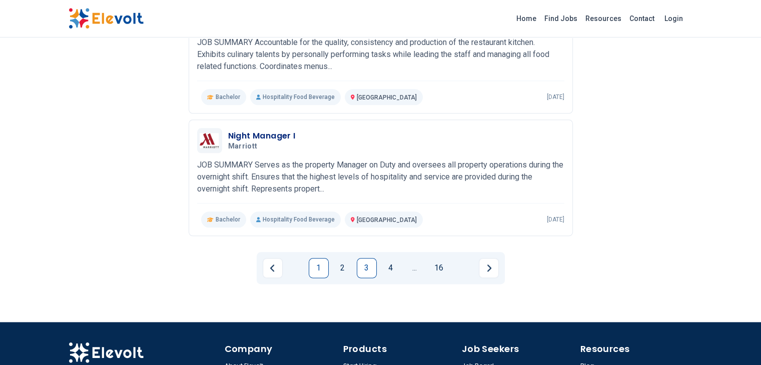
click at [325, 258] on link "1" at bounding box center [319, 268] width 20 height 20
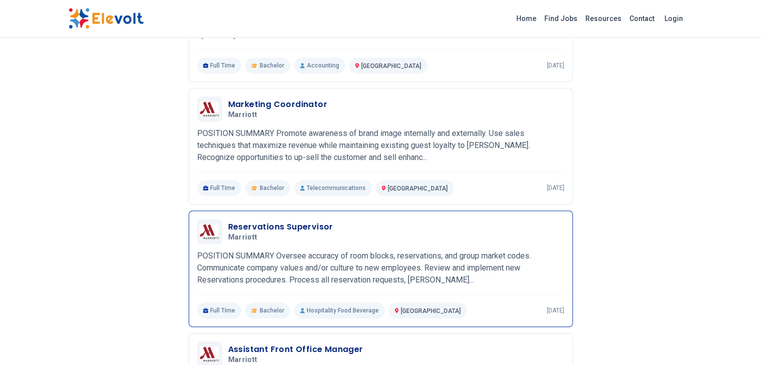
scroll to position [791, 0]
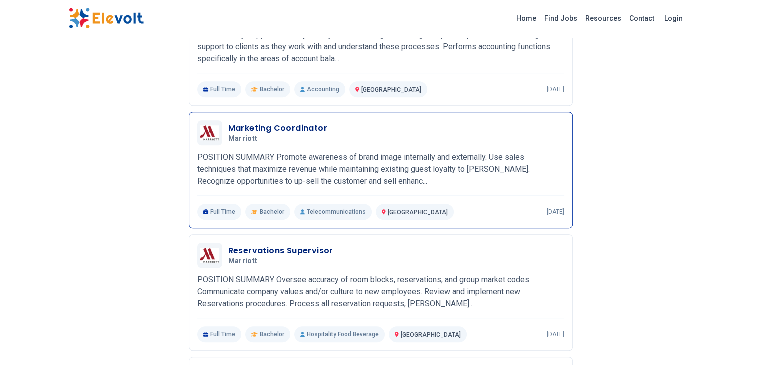
click at [262, 152] on p "POSITION SUMMARY Promote awareness of brand image internally and externally. Us…" at bounding box center [380, 170] width 367 height 36
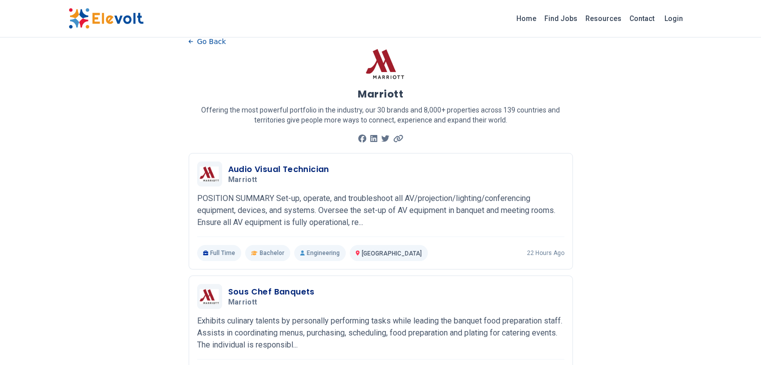
scroll to position [0, 0]
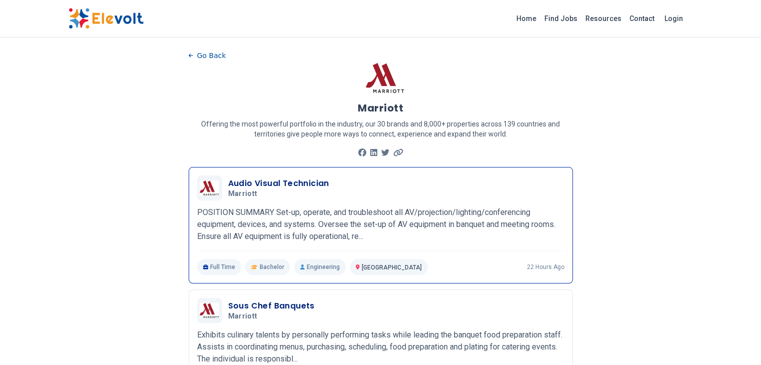
click at [284, 202] on div "Audio Visual Technician Marriott 09/21/2025 10/21/2025 Nairobi KE POSITION SUMM…" at bounding box center [380, 226] width 367 height 100
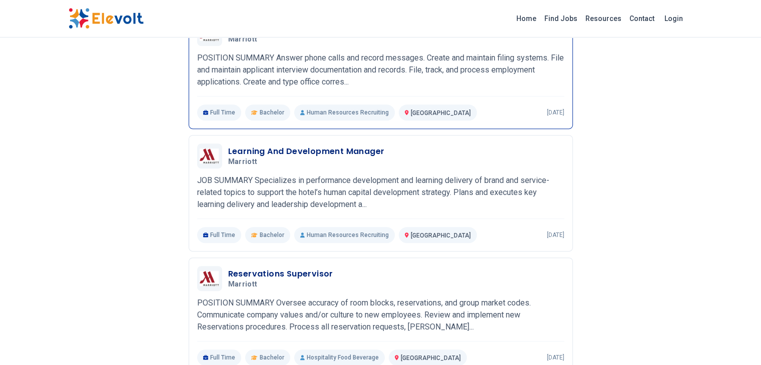
scroll to position [400, 0]
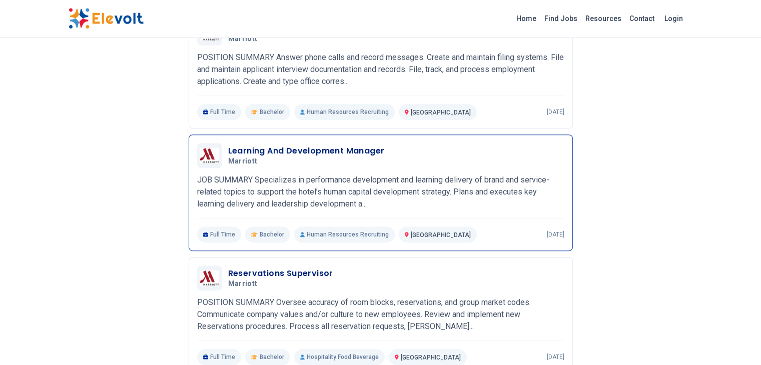
click at [245, 174] on p "JOB SUMMARY Specializes in performance development and learning delivery of bra…" at bounding box center [380, 192] width 367 height 36
click at [232, 147] on h3 "Learning And Development Manager" at bounding box center [306, 151] width 157 height 12
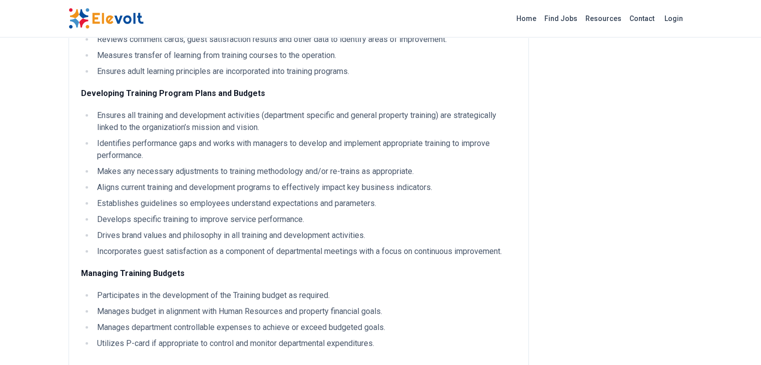
scroll to position [400, 0]
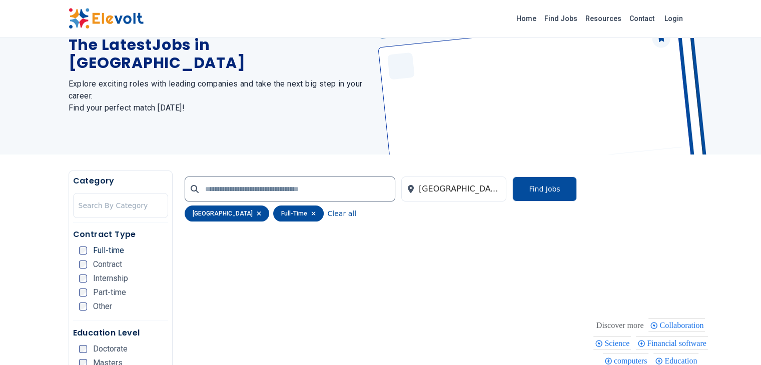
scroll to position [50, 0]
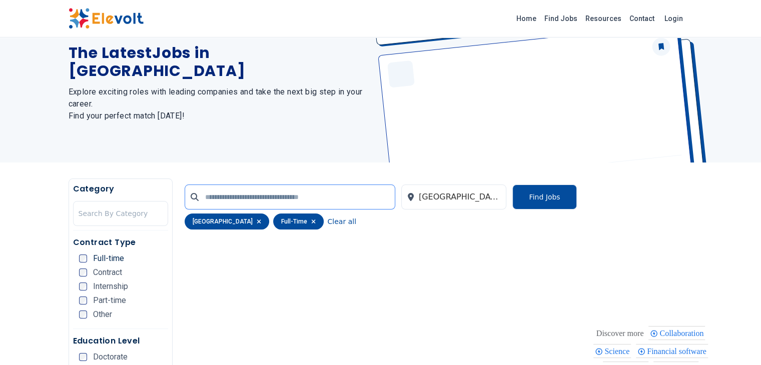
click at [298, 187] on input "text" at bounding box center [290, 197] width 211 height 25
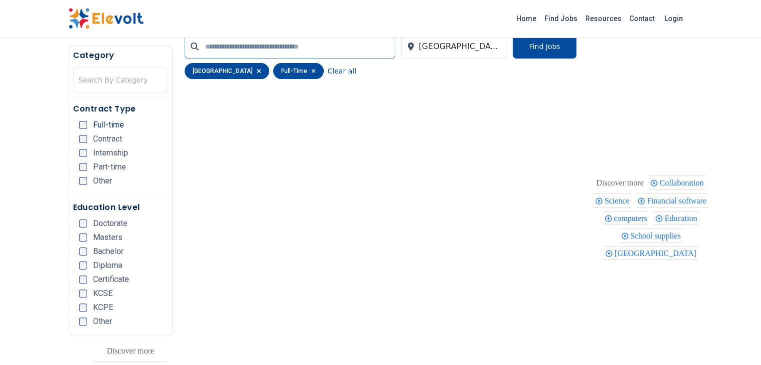
scroll to position [150, 0]
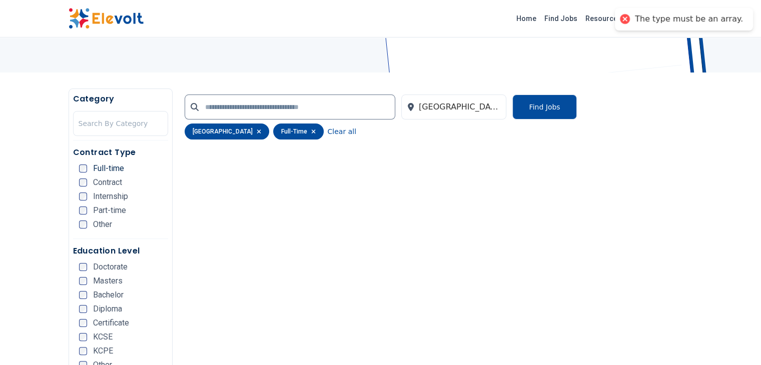
scroll to position [150, 0]
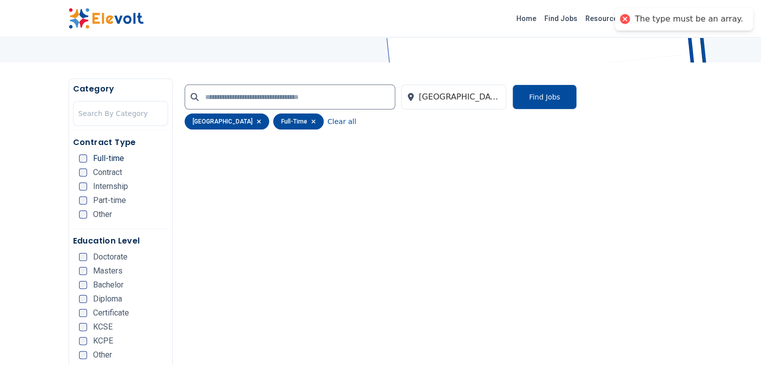
click at [230, 160] on div "[GEOGRAPHIC_DATA] Find Jobs [GEOGRAPHIC_DATA] [DEMOGRAPHIC_DATA] Clear all" at bounding box center [381, 370] width 416 height 582
click at [226, 158] on div "[GEOGRAPHIC_DATA] Find Jobs [GEOGRAPHIC_DATA] [DEMOGRAPHIC_DATA] Clear all" at bounding box center [381, 370] width 416 height 582
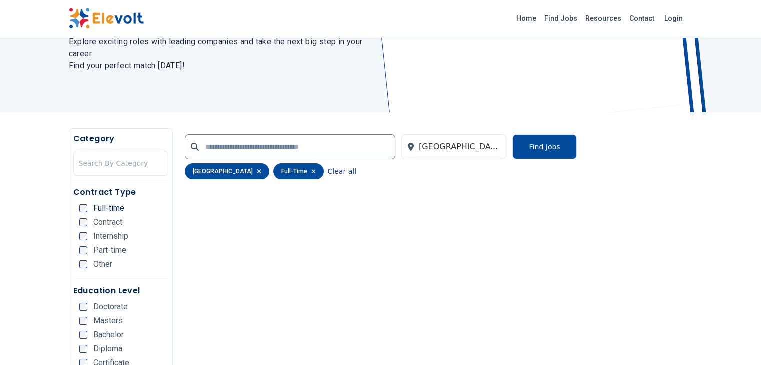
scroll to position [50, 0]
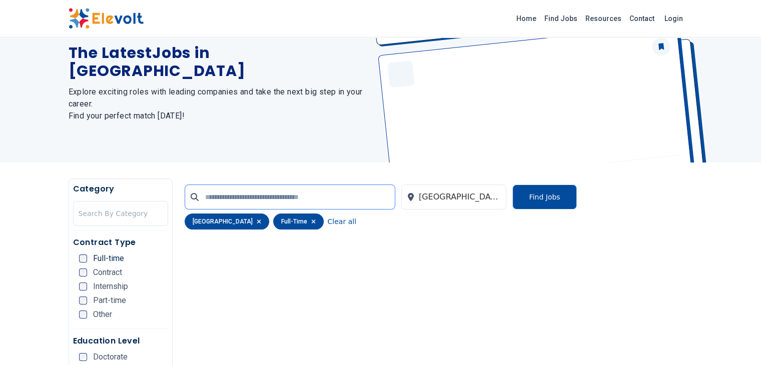
click at [260, 196] on input "text" at bounding box center [290, 197] width 211 height 25
click at [447, 198] on div at bounding box center [460, 197] width 83 height 20
click at [573, 196] on button "Find Jobs" at bounding box center [544, 197] width 64 height 25
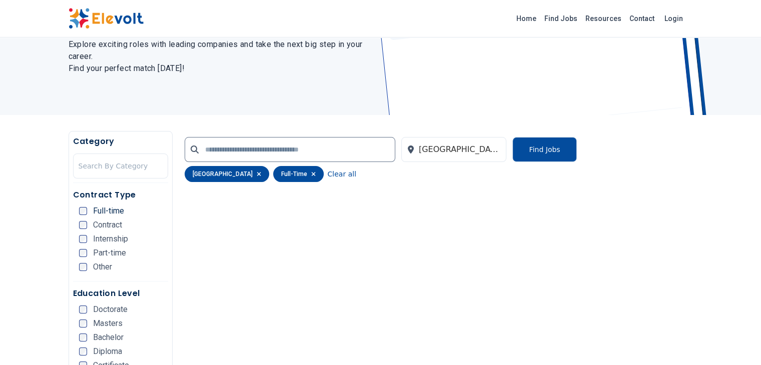
scroll to position [100, 0]
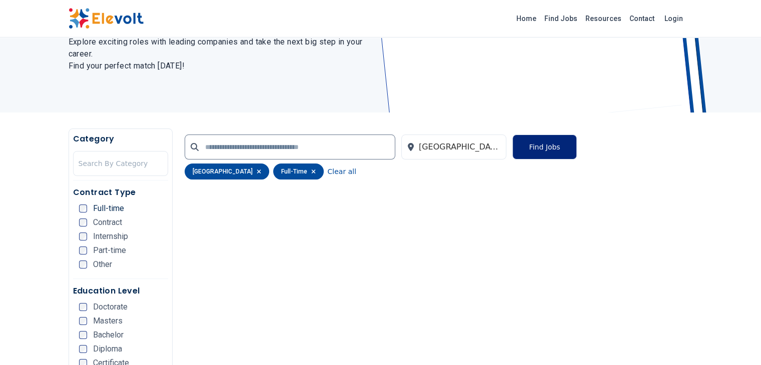
click at [576, 156] on button "Find Jobs" at bounding box center [544, 147] width 64 height 25
click at [73, 139] on h5 "Category" at bounding box center [120, 139] width 95 height 12
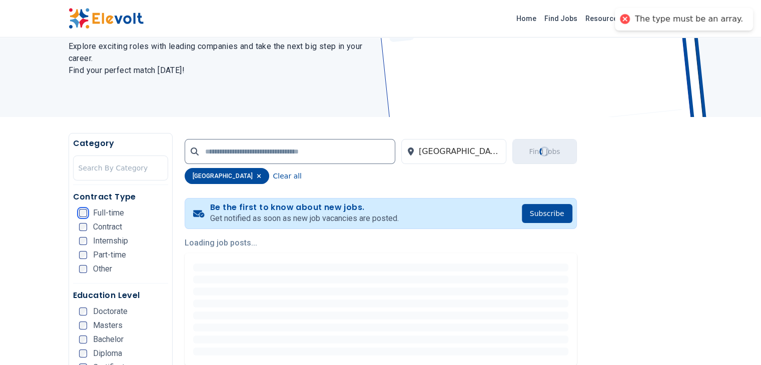
scroll to position [200, 0]
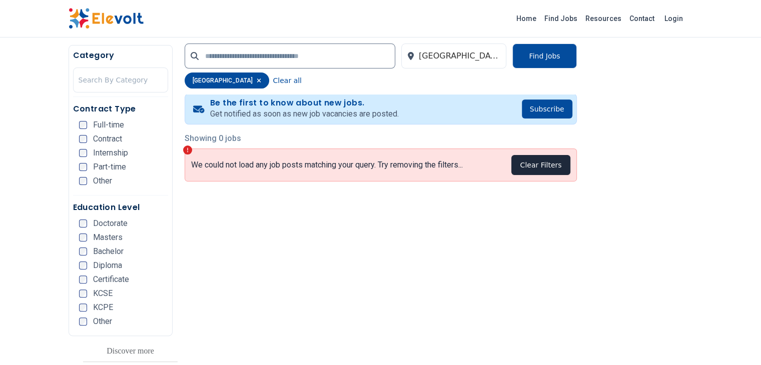
click at [570, 165] on button "Clear Filters" at bounding box center [540, 165] width 59 height 20
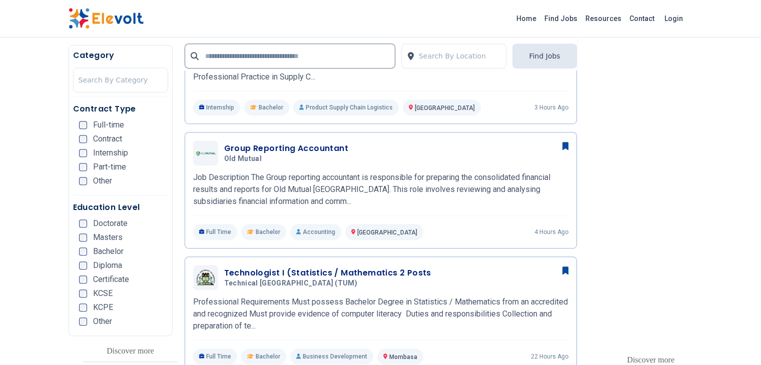
scroll to position [600, 0]
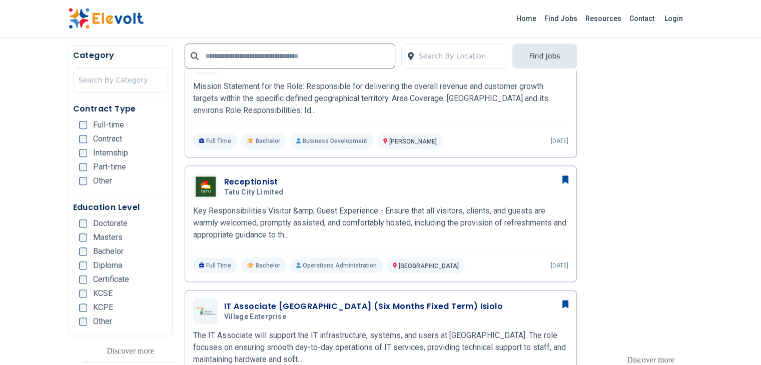
scroll to position [1101, 0]
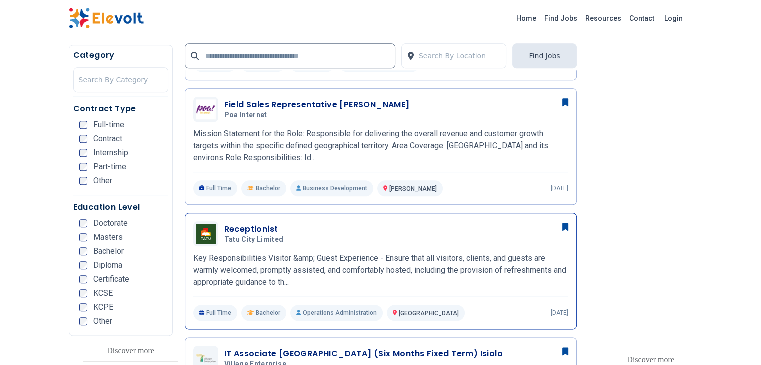
click at [224, 224] on h3 "Receptionist" at bounding box center [256, 230] width 64 height 12
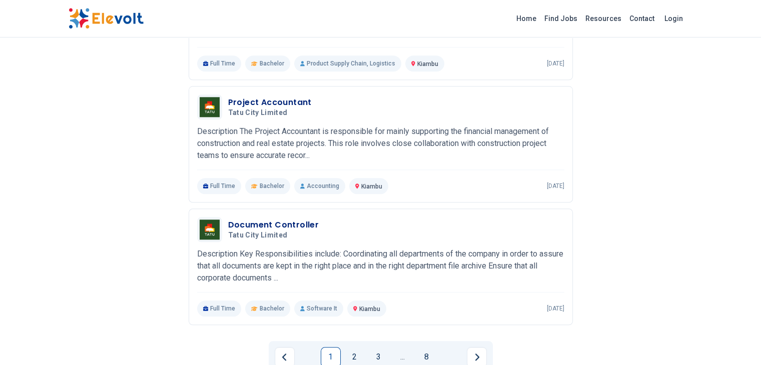
scroll to position [1101, 0]
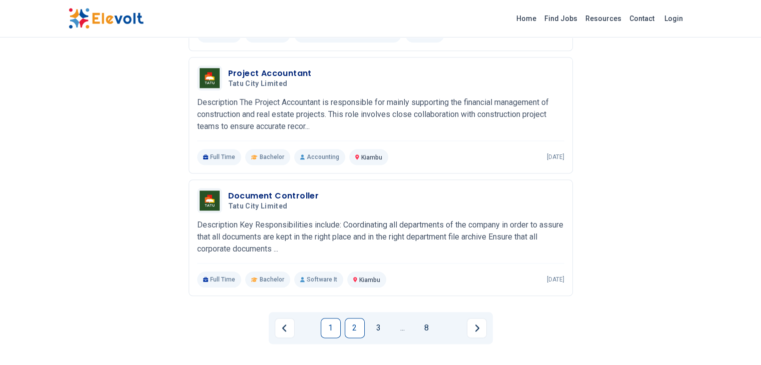
click at [353, 318] on link "2" at bounding box center [355, 328] width 20 height 20
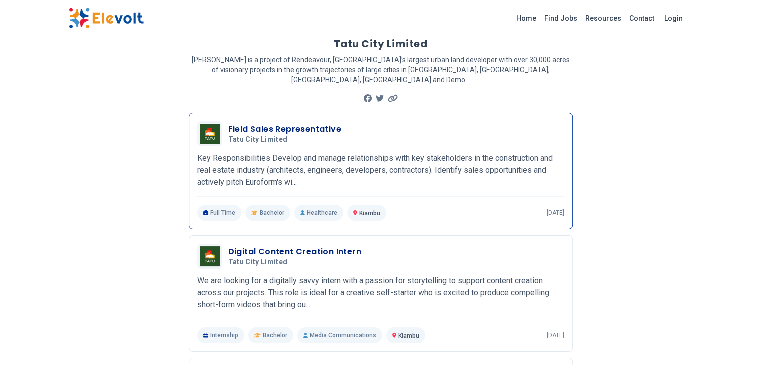
scroll to position [150, 0]
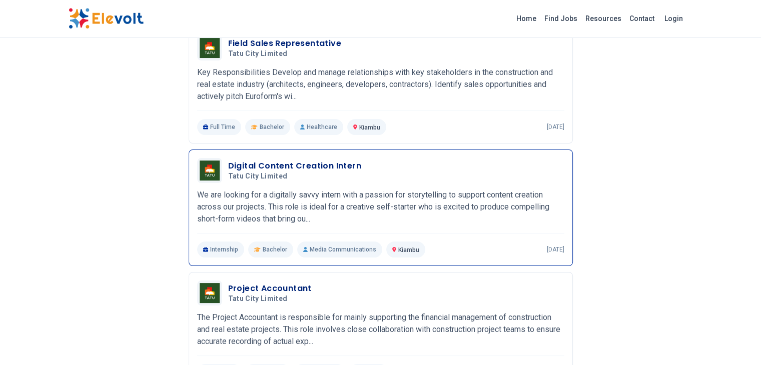
click at [266, 189] on p "We are looking for a digitally savvy intern with a passion for storytelling to …" at bounding box center [380, 207] width 367 height 36
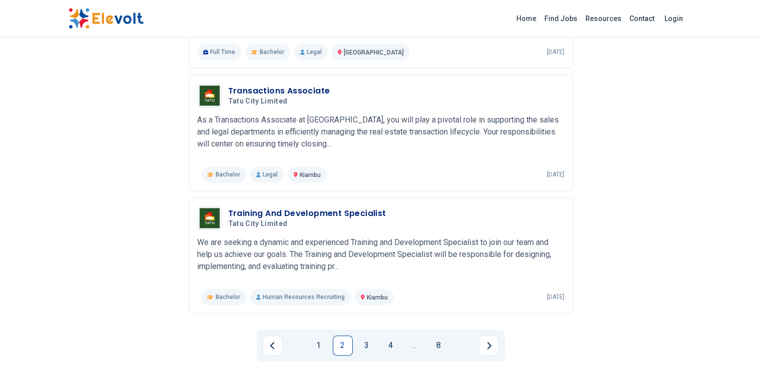
scroll to position [1101, 0]
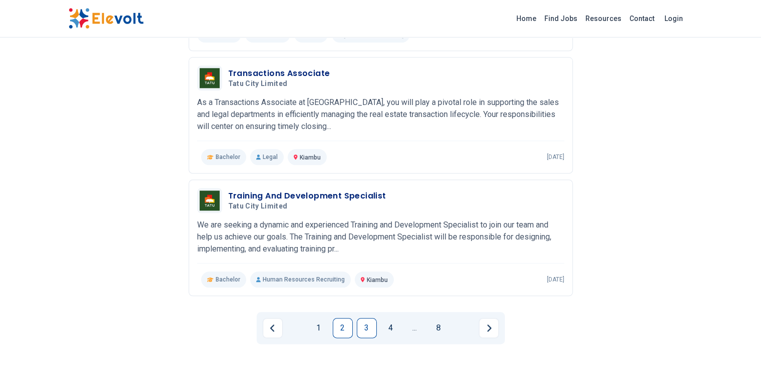
click at [368, 318] on link "3" at bounding box center [367, 328] width 20 height 20
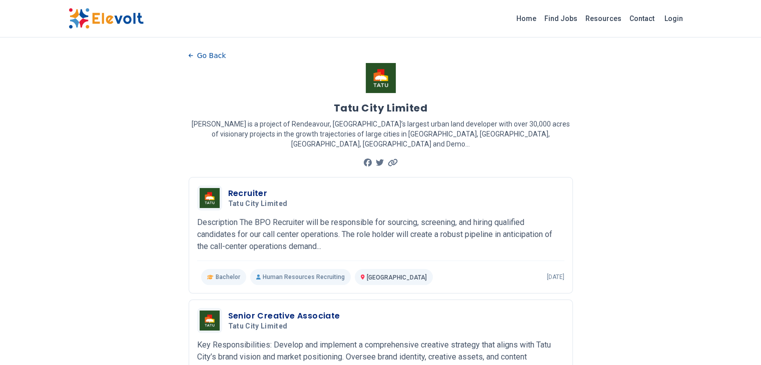
scroll to position [50, 0]
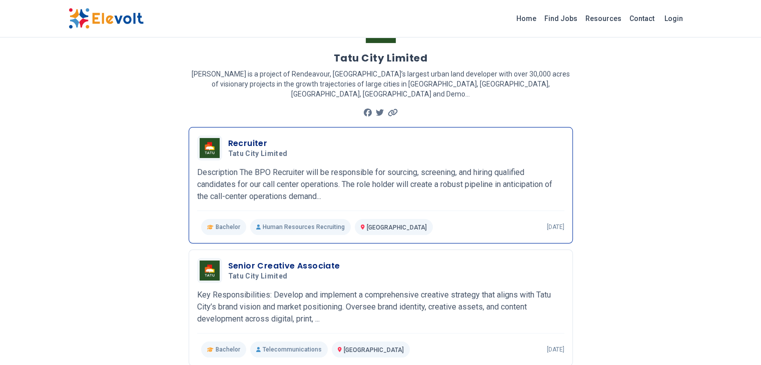
click at [228, 138] on h3 "Recruiter" at bounding box center [260, 144] width 64 height 12
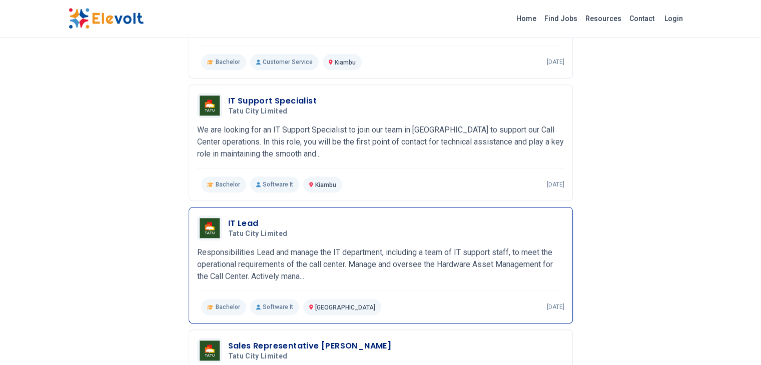
scroll to position [1151, 0]
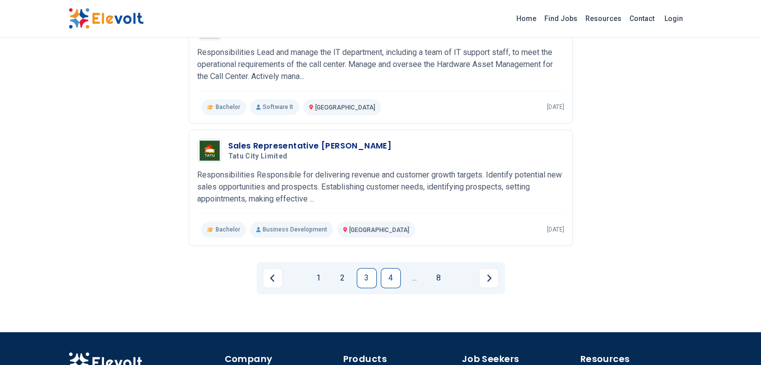
click at [390, 268] on link "4" at bounding box center [391, 278] width 20 height 20
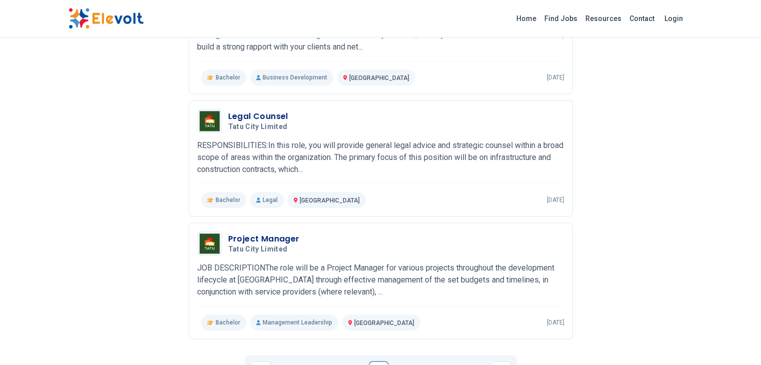
scroll to position [1101, 0]
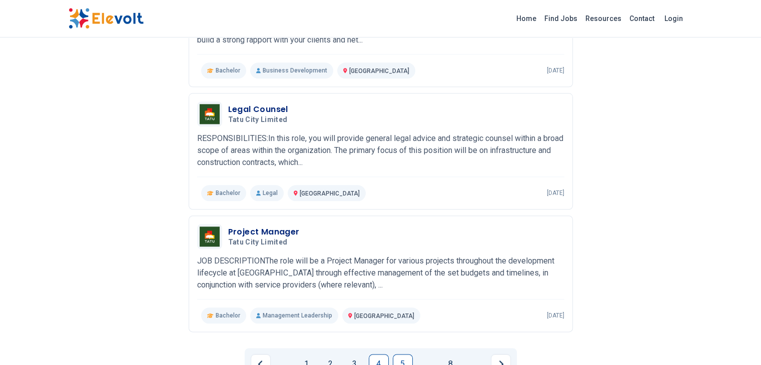
click at [398, 354] on link "5" at bounding box center [403, 364] width 20 height 20
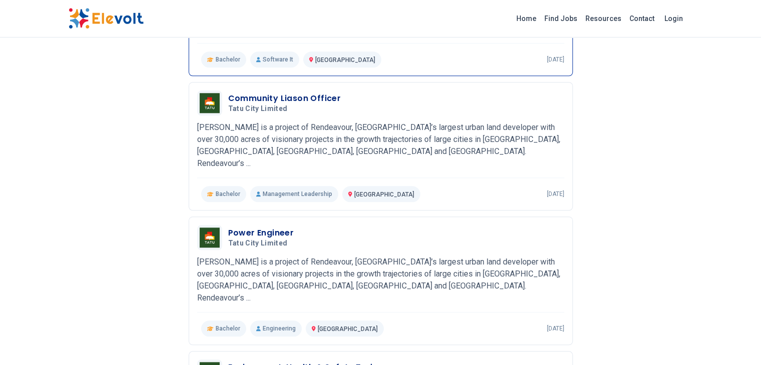
scroll to position [1151, 0]
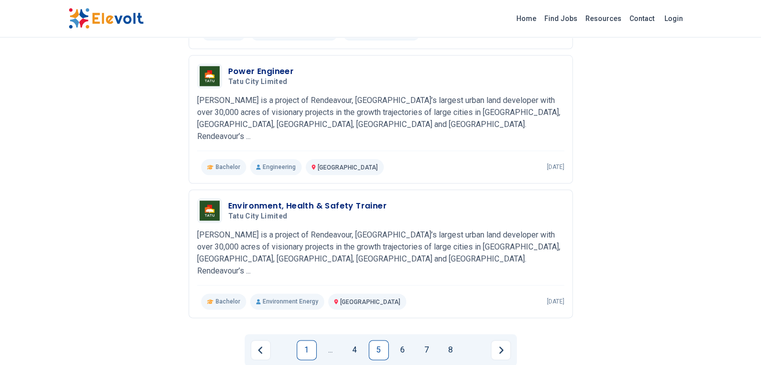
click at [308, 340] on link "1" at bounding box center [307, 350] width 20 height 20
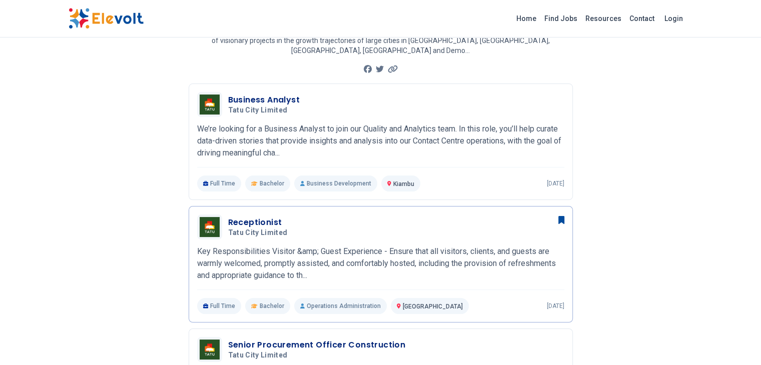
scroll to position [50, 0]
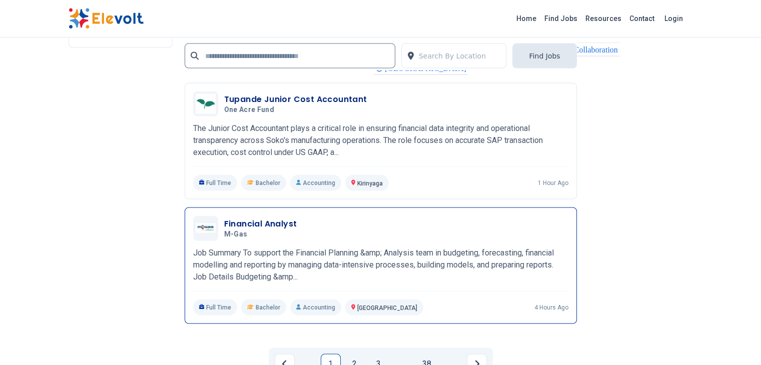
scroll to position [2067, 0]
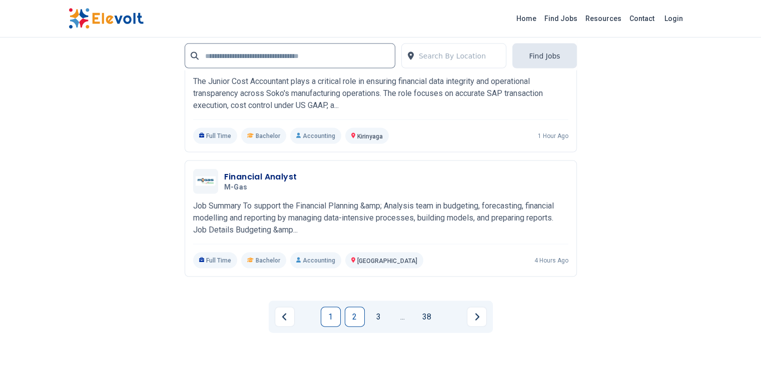
click at [353, 307] on link "2" at bounding box center [355, 317] width 20 height 20
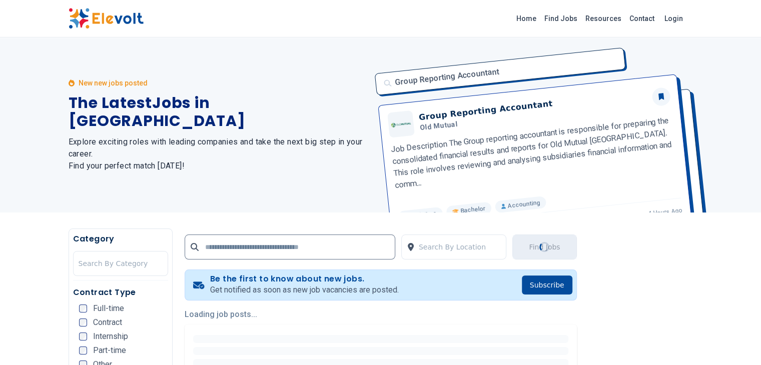
scroll to position [0, 0]
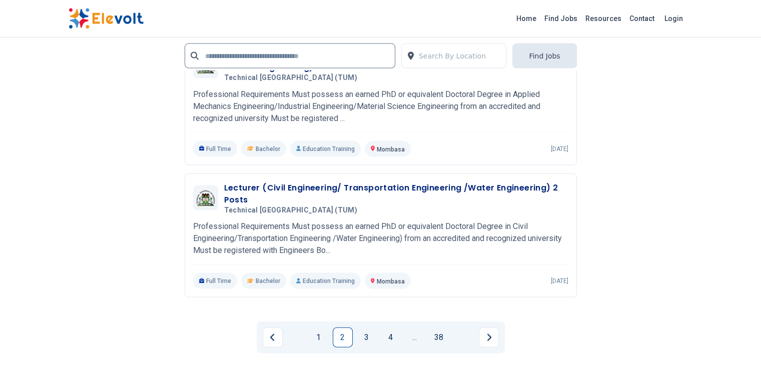
scroll to position [2152, 0]
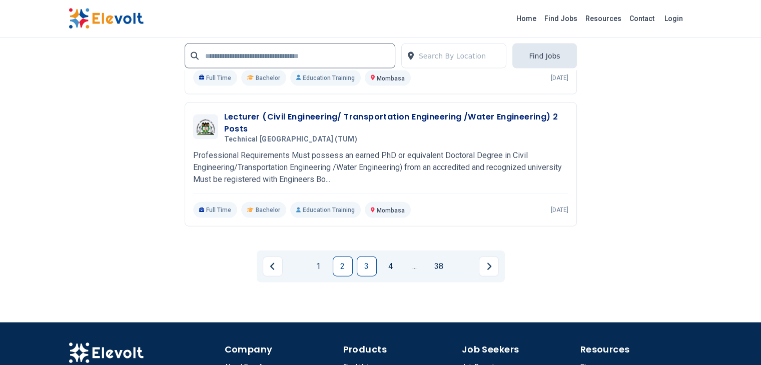
click at [366, 257] on link "3" at bounding box center [367, 267] width 20 height 20
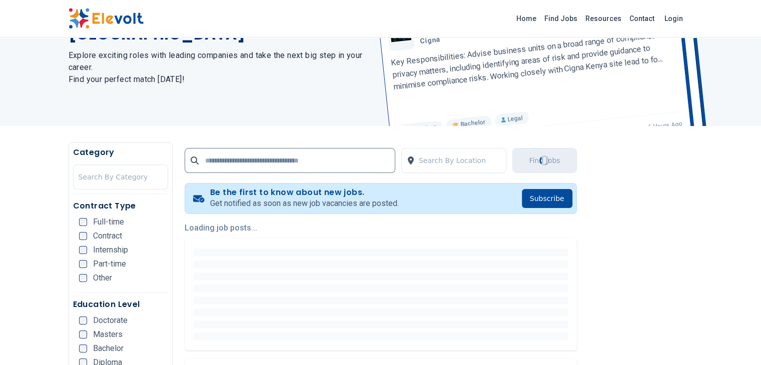
scroll to position [200, 0]
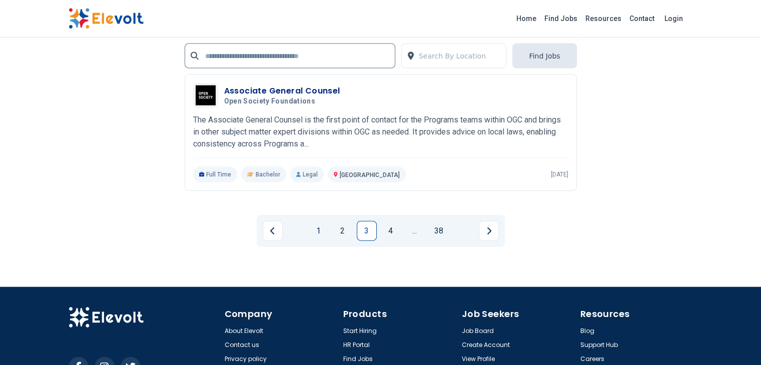
scroll to position [2260, 0]
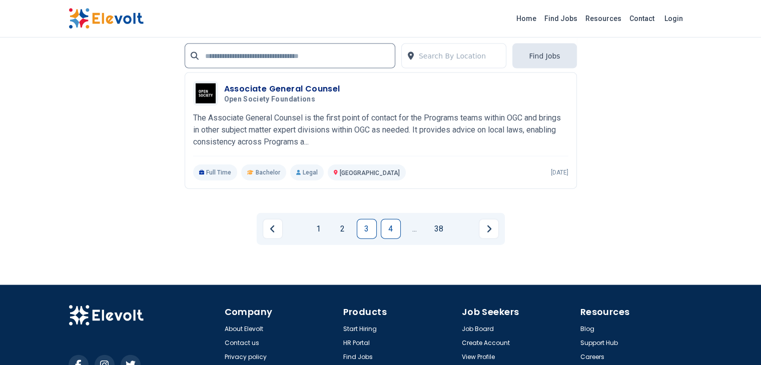
click at [385, 219] on link "4" at bounding box center [391, 229] width 20 height 20
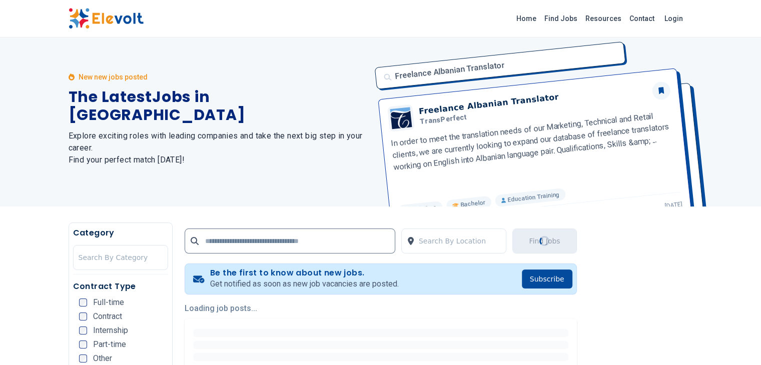
scroll to position [0, 0]
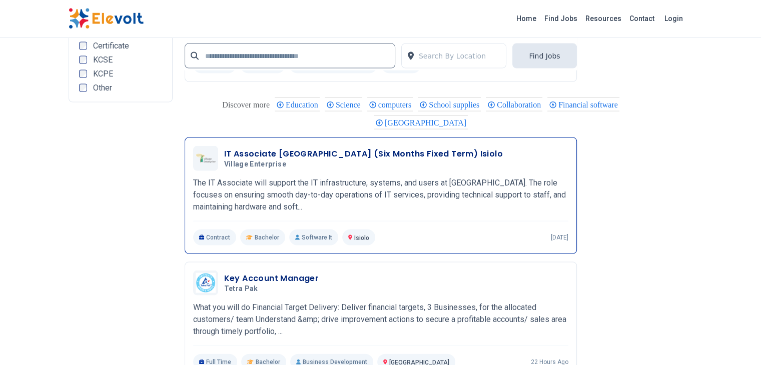
scroll to position [2152, 0]
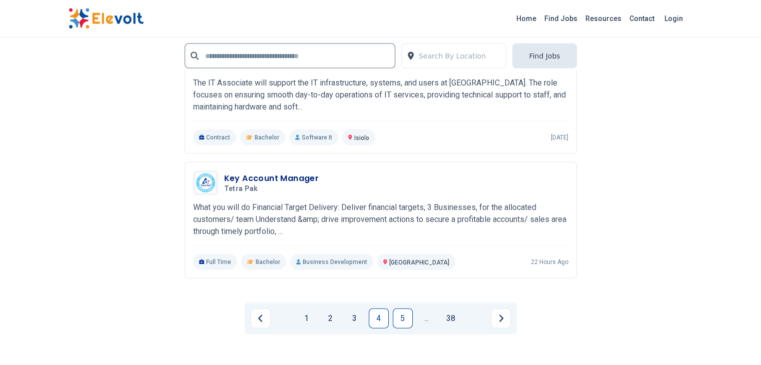
click at [398, 309] on link "5" at bounding box center [403, 319] width 20 height 20
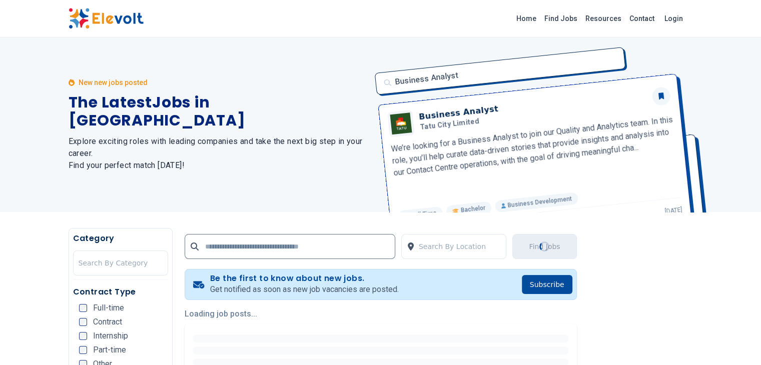
scroll to position [0, 0]
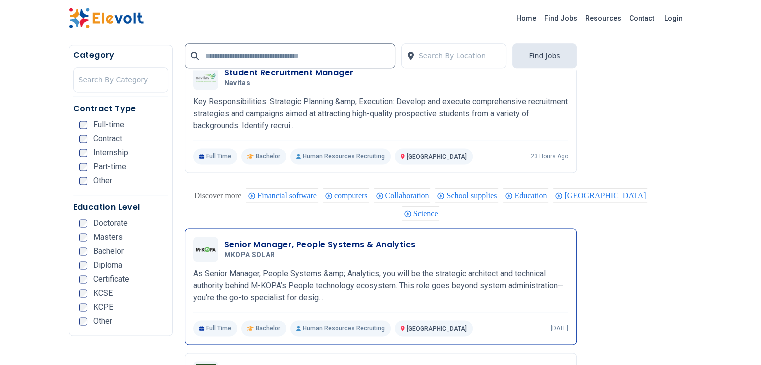
scroll to position [1401, 0]
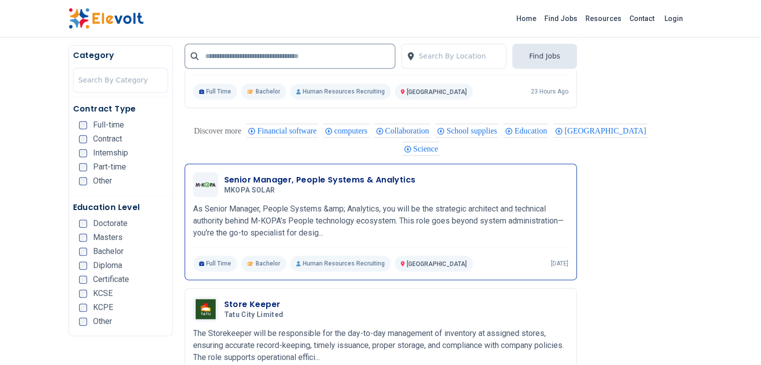
click at [267, 174] on h3 "Senior Manager, People Systems & Analytics" at bounding box center [320, 180] width 192 height 12
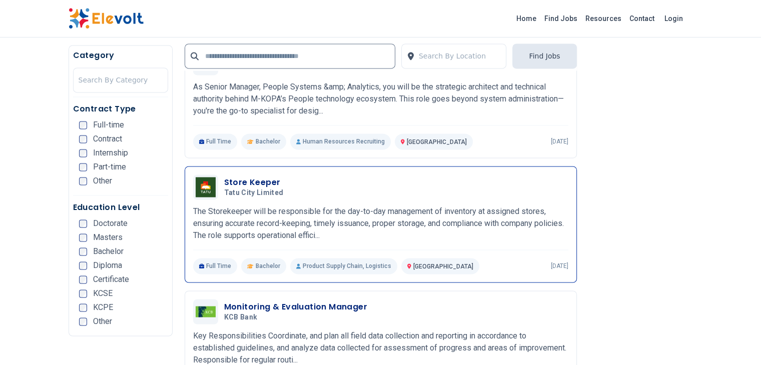
scroll to position [1551, 0]
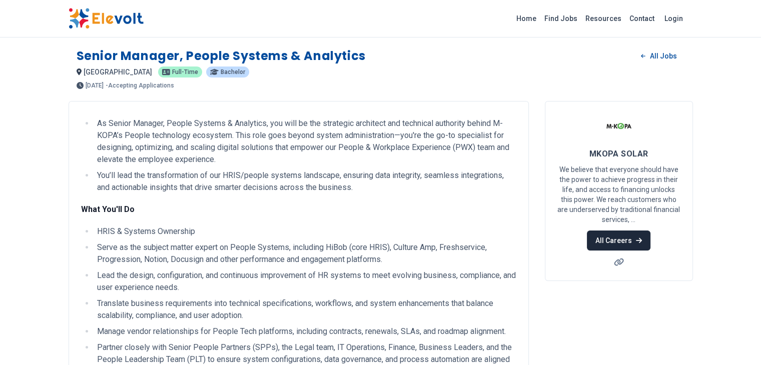
click at [650, 231] on link "All Careers" at bounding box center [619, 241] width 64 height 20
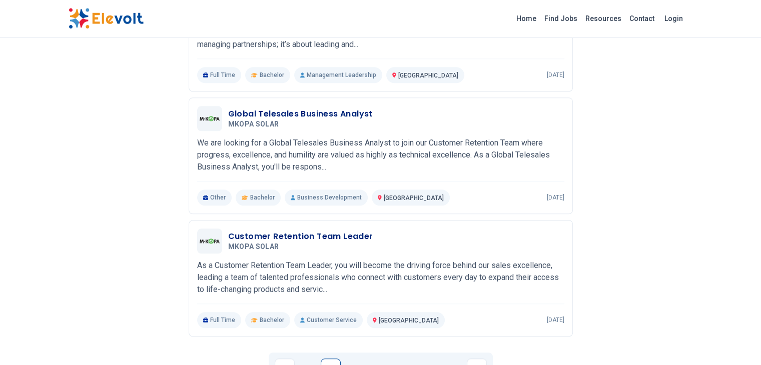
scroll to position [1051, 0]
click at [350, 358] on link "2" at bounding box center [355, 368] width 20 height 20
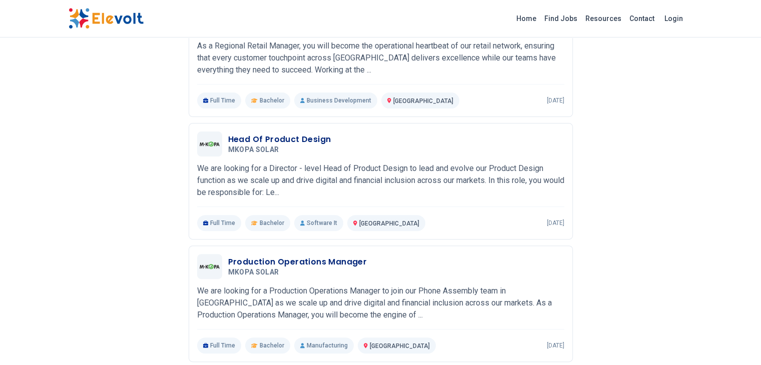
scroll to position [250, 0]
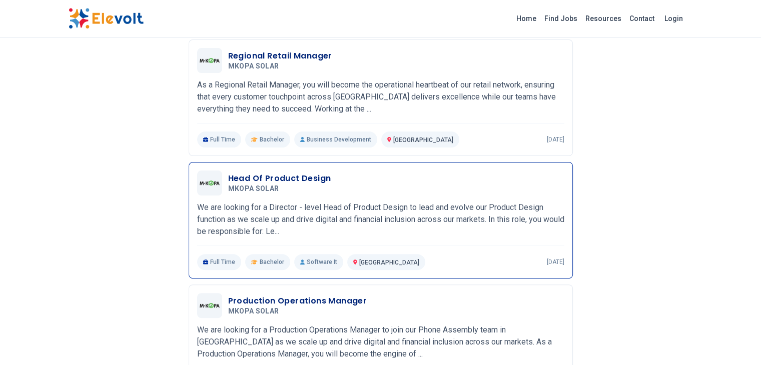
click at [224, 202] on p "We are looking for a Director - level Head of Product Design to lead and evolve…" at bounding box center [380, 220] width 367 height 36
click at [234, 185] on span "MKOPA SOLAR" at bounding box center [253, 189] width 51 height 9
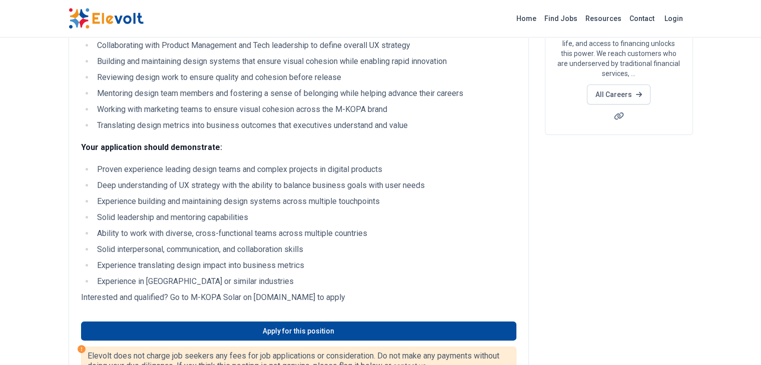
scroll to position [150, 0]
